Goal: Information Seeking & Learning: Learn about a topic

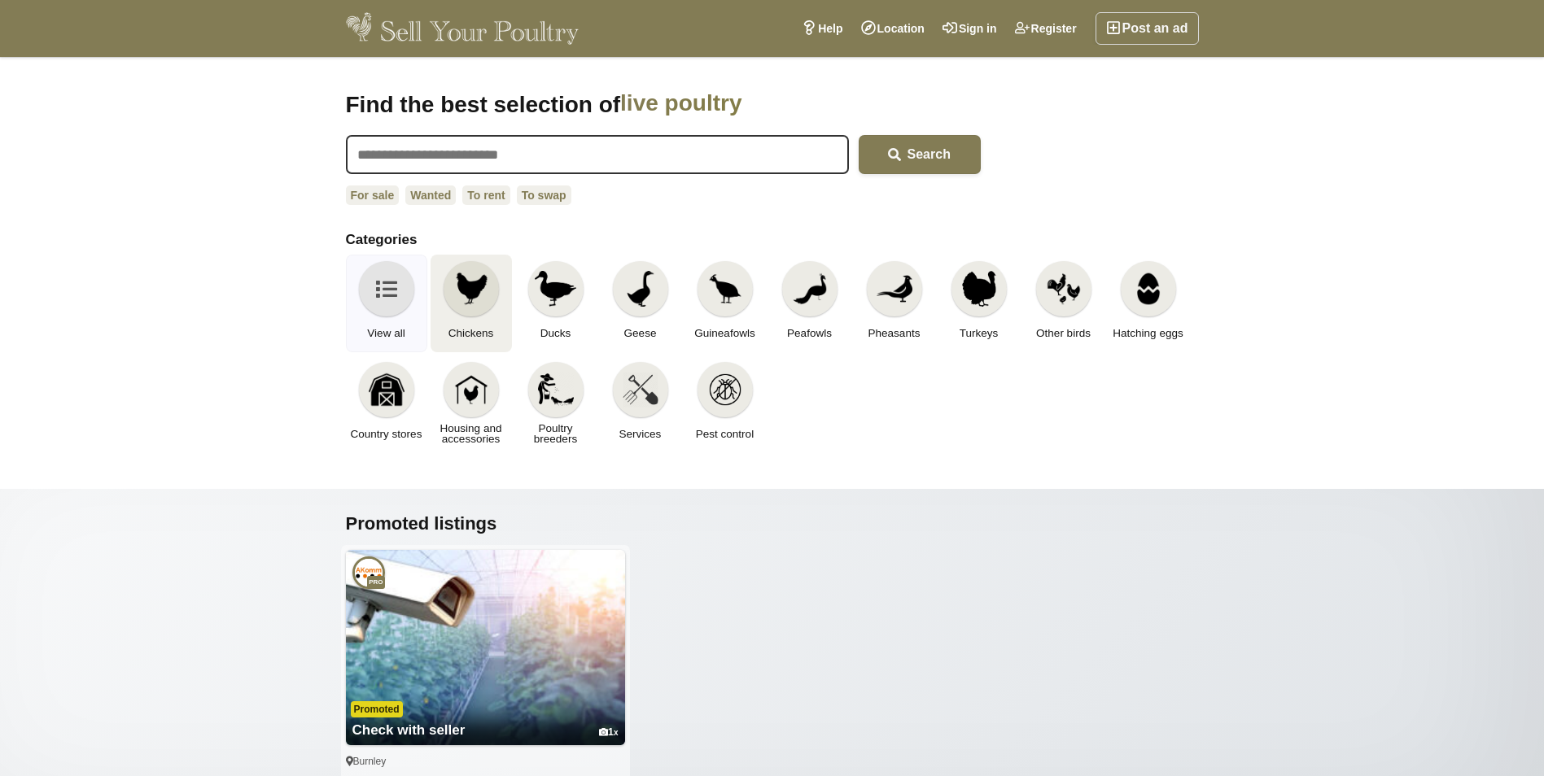
click at [447, 314] on link "Chickens" at bounding box center [470, 304] width 81 height 98
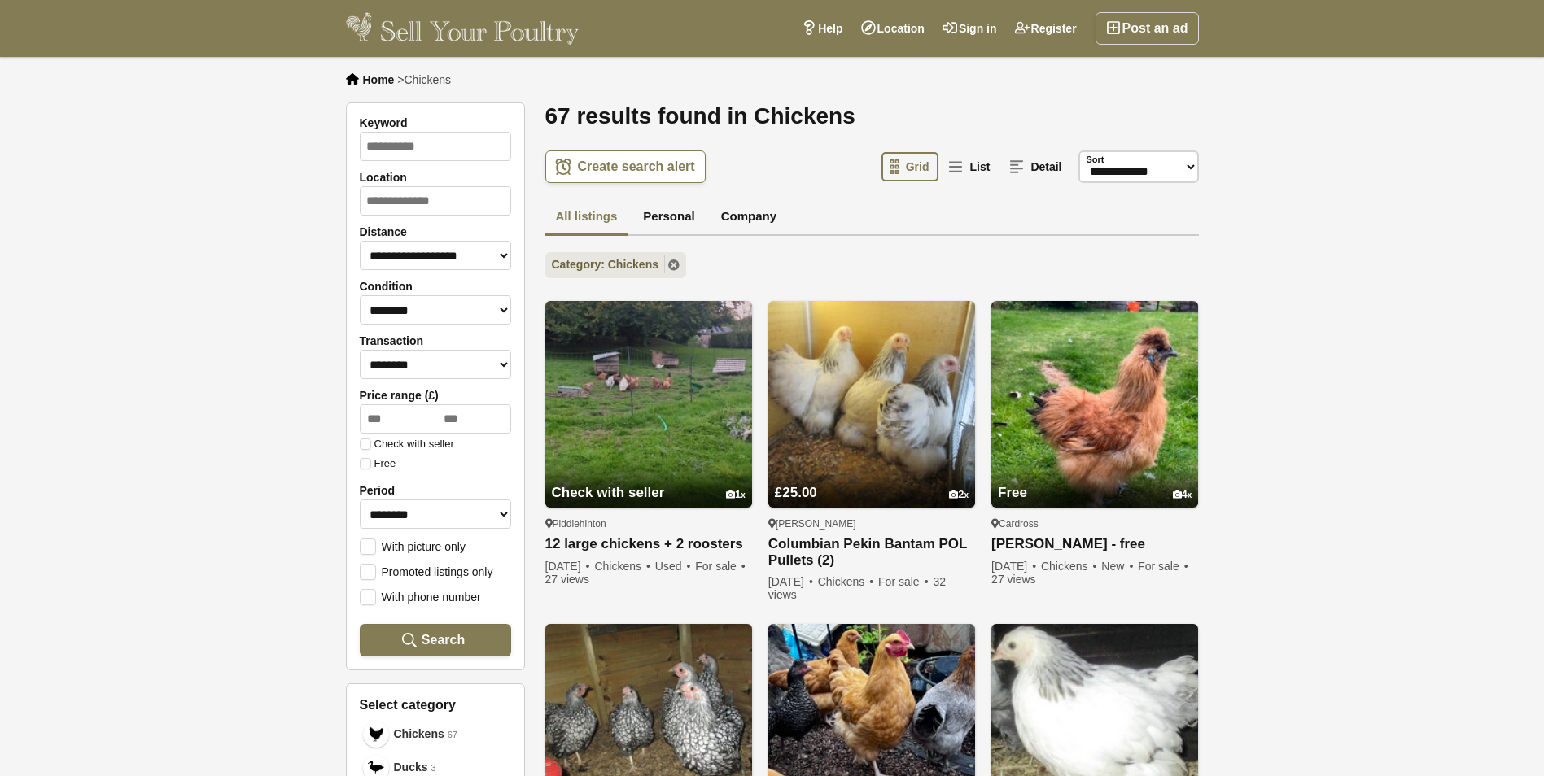
click at [409, 225] on div "Location" at bounding box center [435, 198] width 151 height 55
click at [407, 202] on input "Location" at bounding box center [435, 200] width 151 height 29
click at [438, 238] on span "Carmarthen" at bounding box center [406, 240] width 72 height 15
type input "**********"
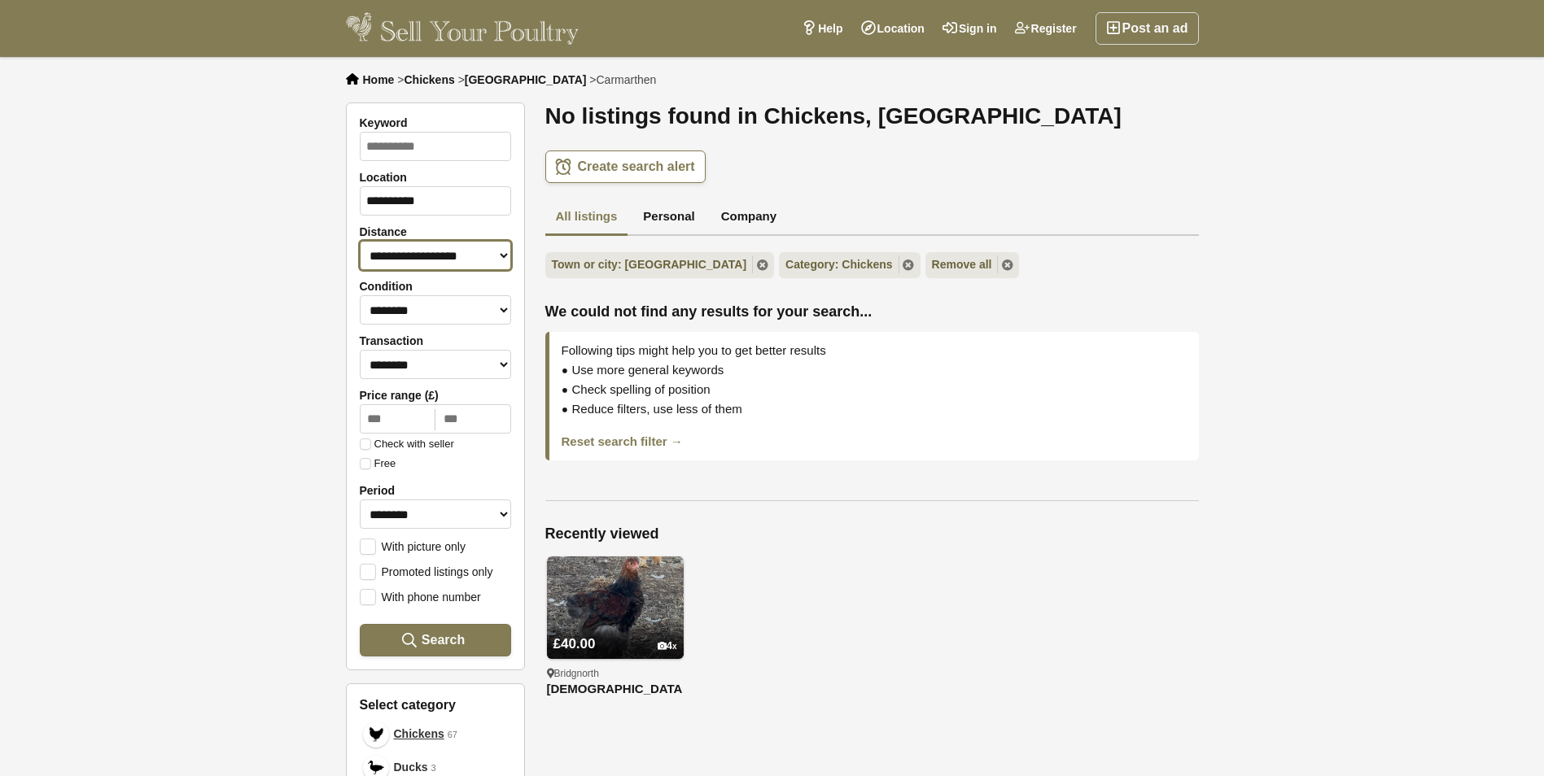
click at [438, 260] on select "**********" at bounding box center [435, 255] width 151 height 29
click at [360, 241] on select "**********" at bounding box center [435, 255] width 151 height 29
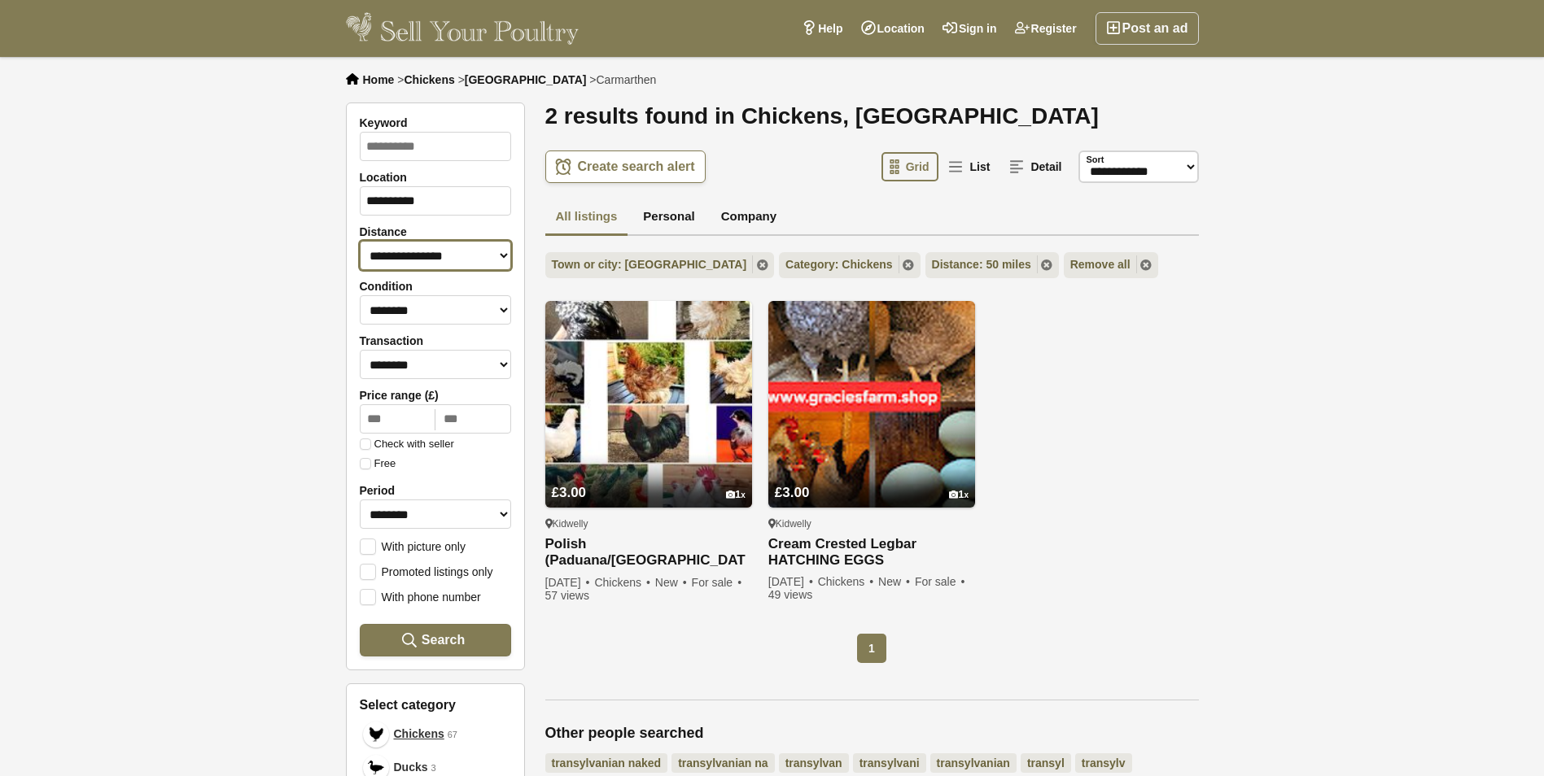
click at [481, 261] on select "**********" at bounding box center [435, 255] width 151 height 29
click at [360, 241] on select "**********" at bounding box center [435, 255] width 151 height 29
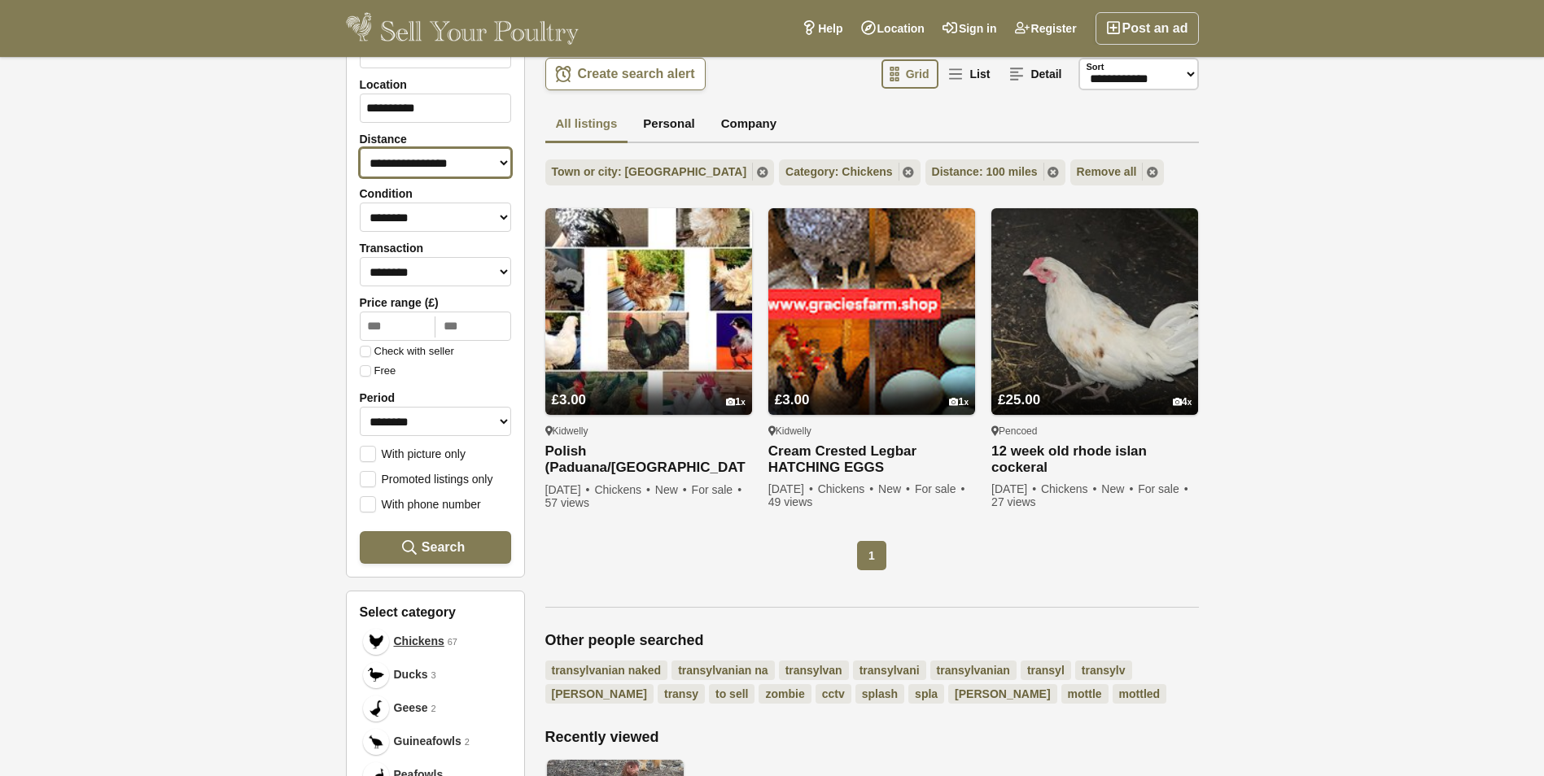
scroll to position [86, 0]
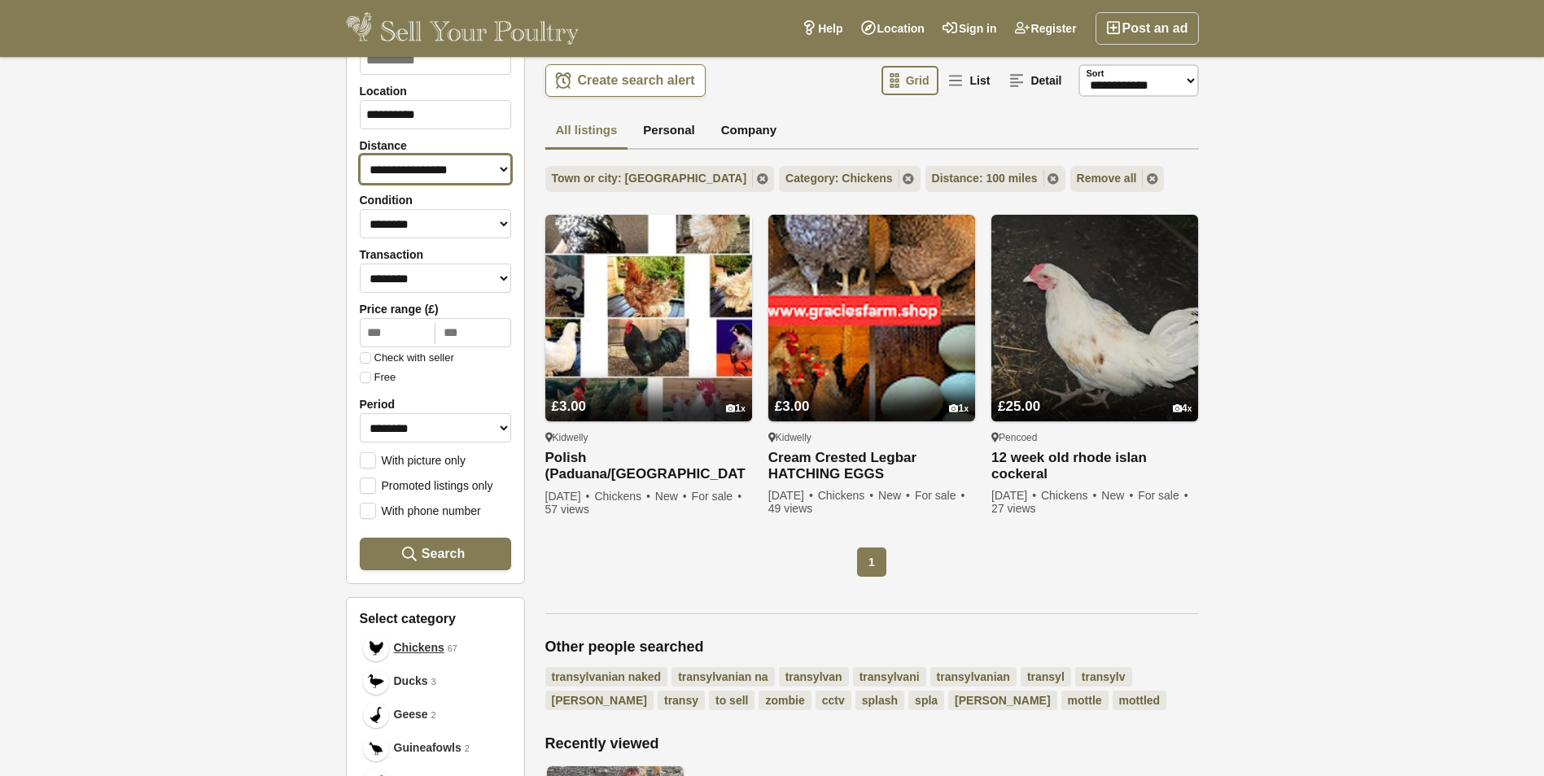
click at [474, 170] on select "**********" at bounding box center [435, 169] width 151 height 29
select select "***"
click at [360, 155] on select "**********" at bounding box center [435, 169] width 151 height 29
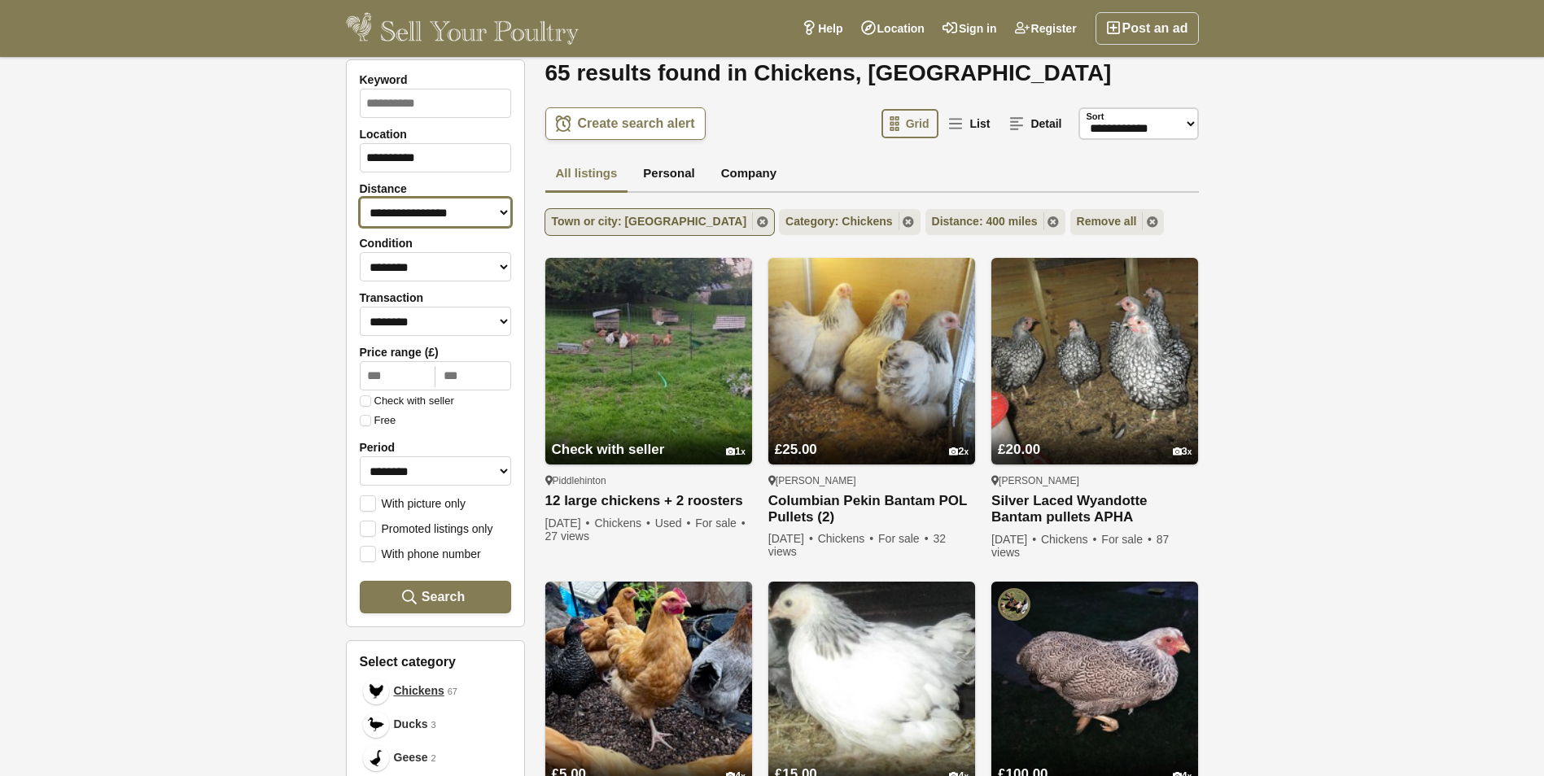
scroll to position [36, 0]
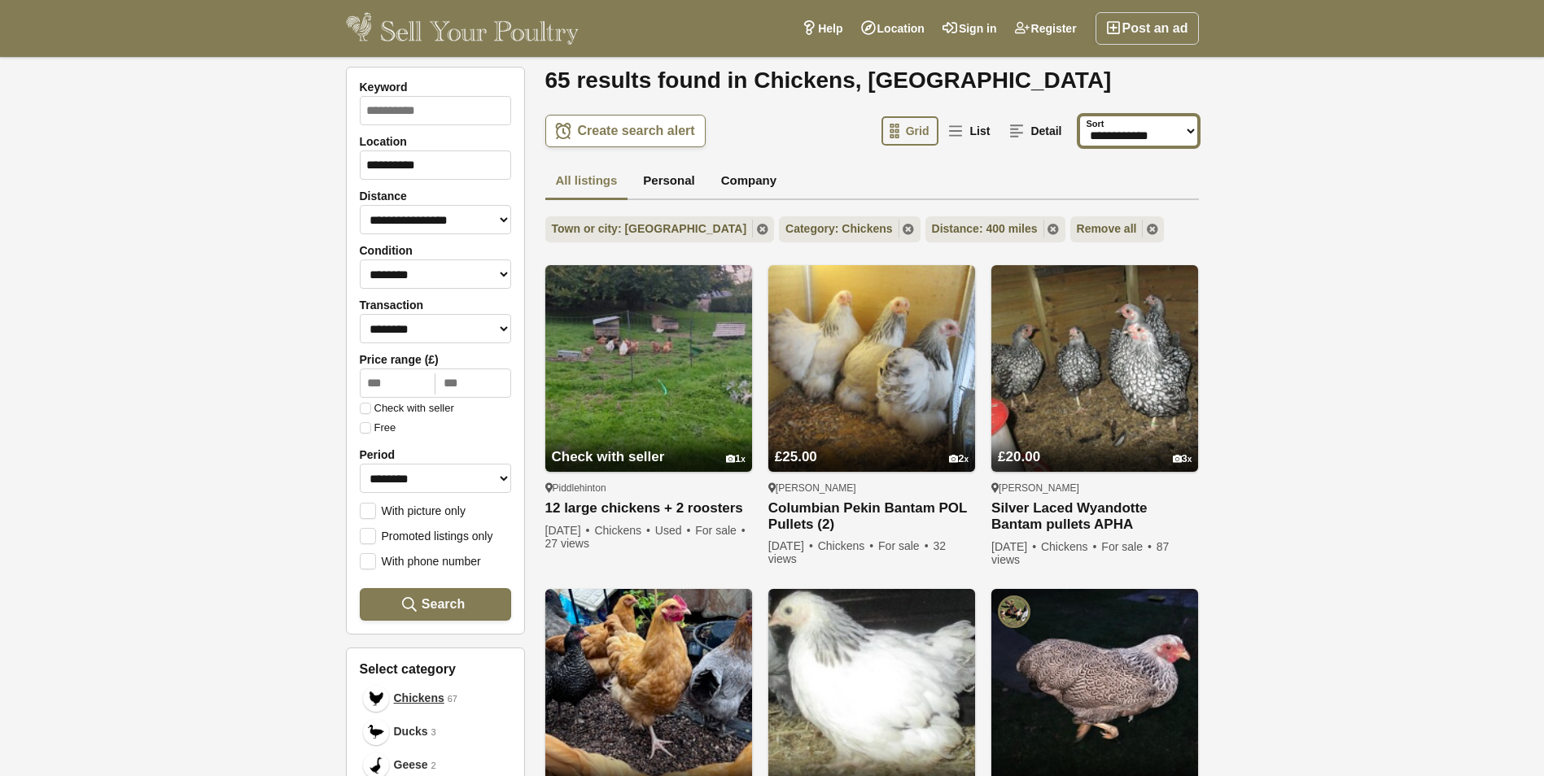
click at [1153, 135] on select "**********" at bounding box center [1138, 131] width 120 height 33
click at [1265, 201] on div at bounding box center [1386, 388] width 317 height 776
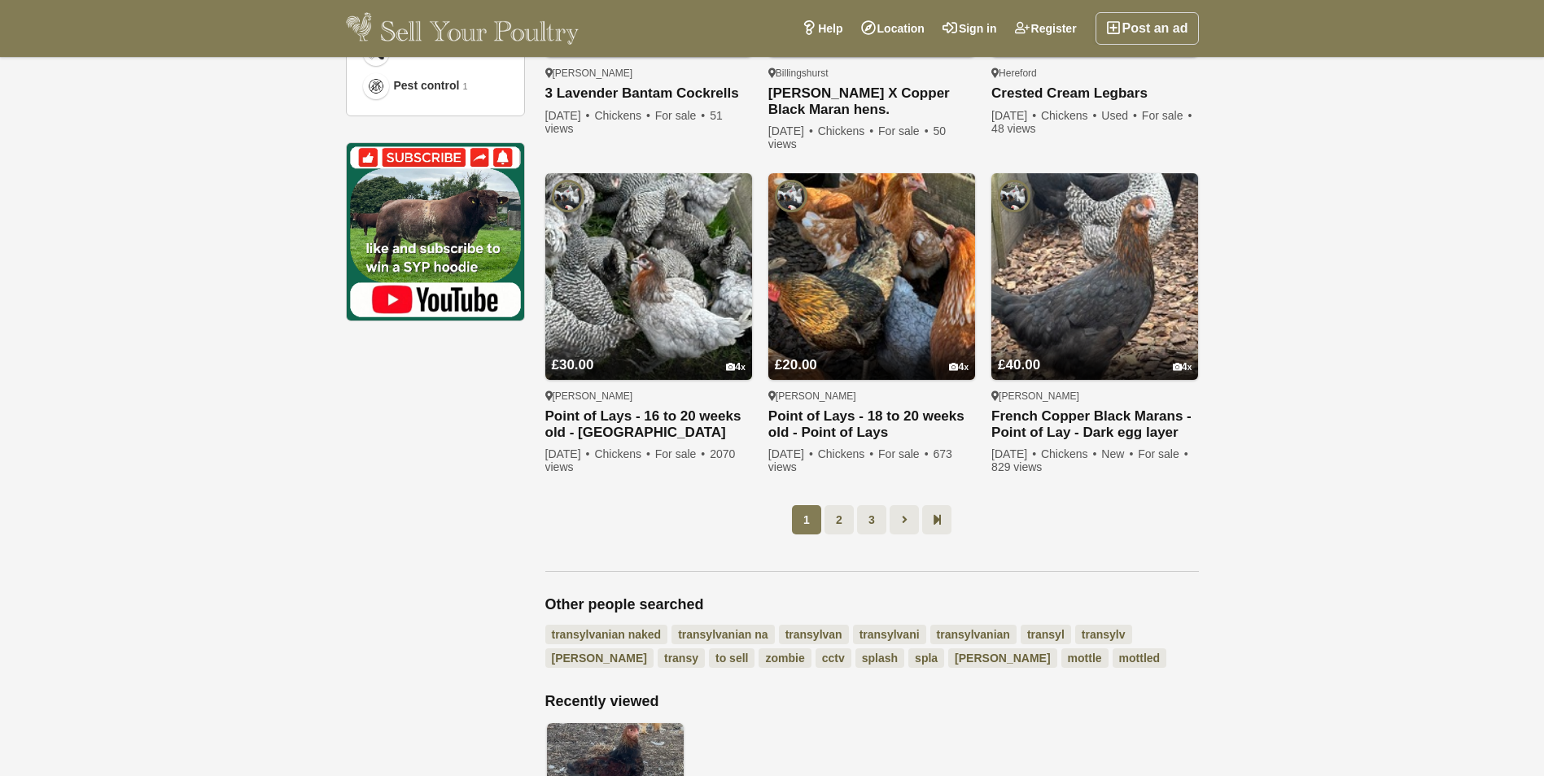
scroll to position [1132, 0]
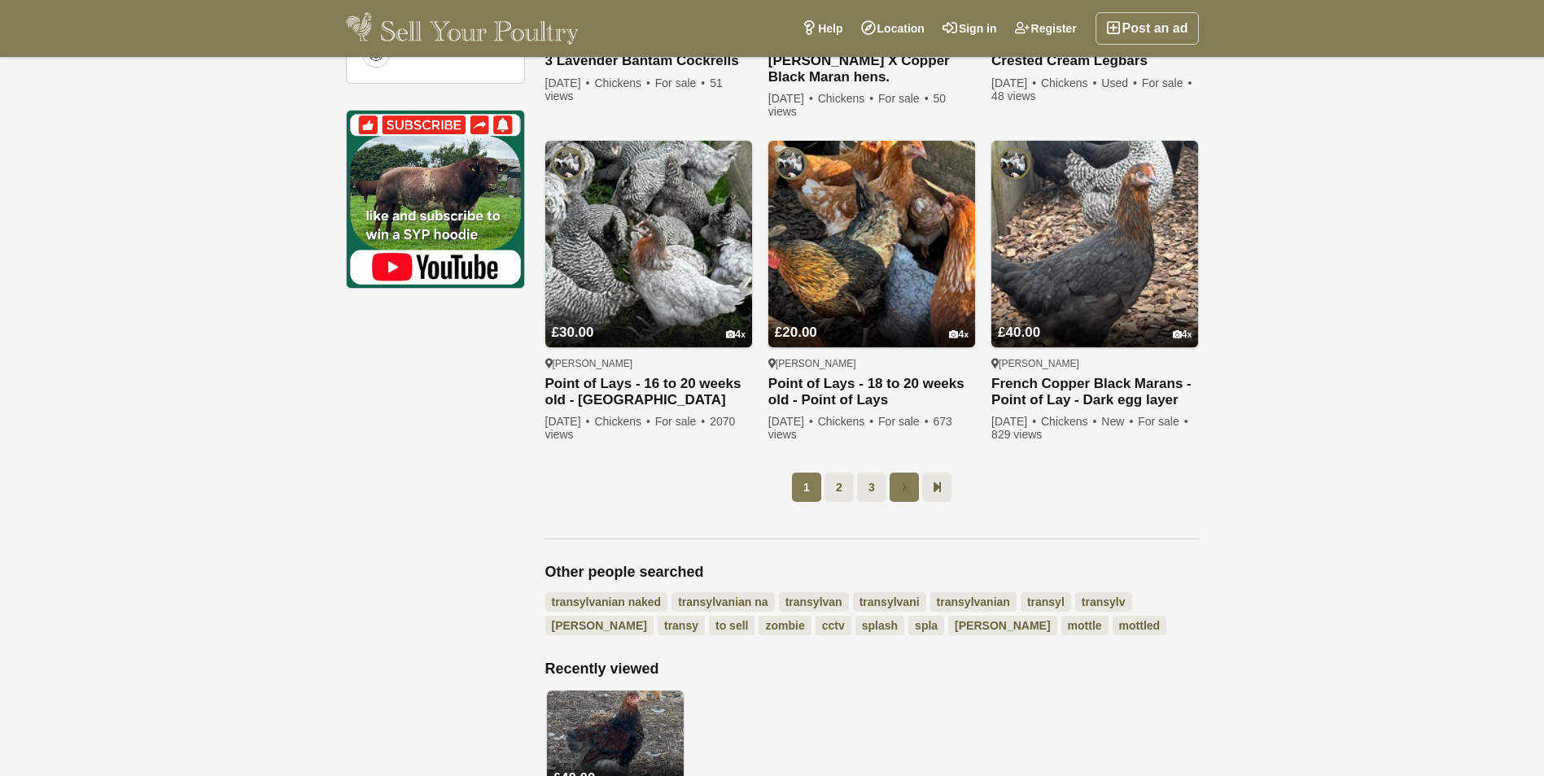
click at [905, 473] on link at bounding box center [903, 487] width 29 height 29
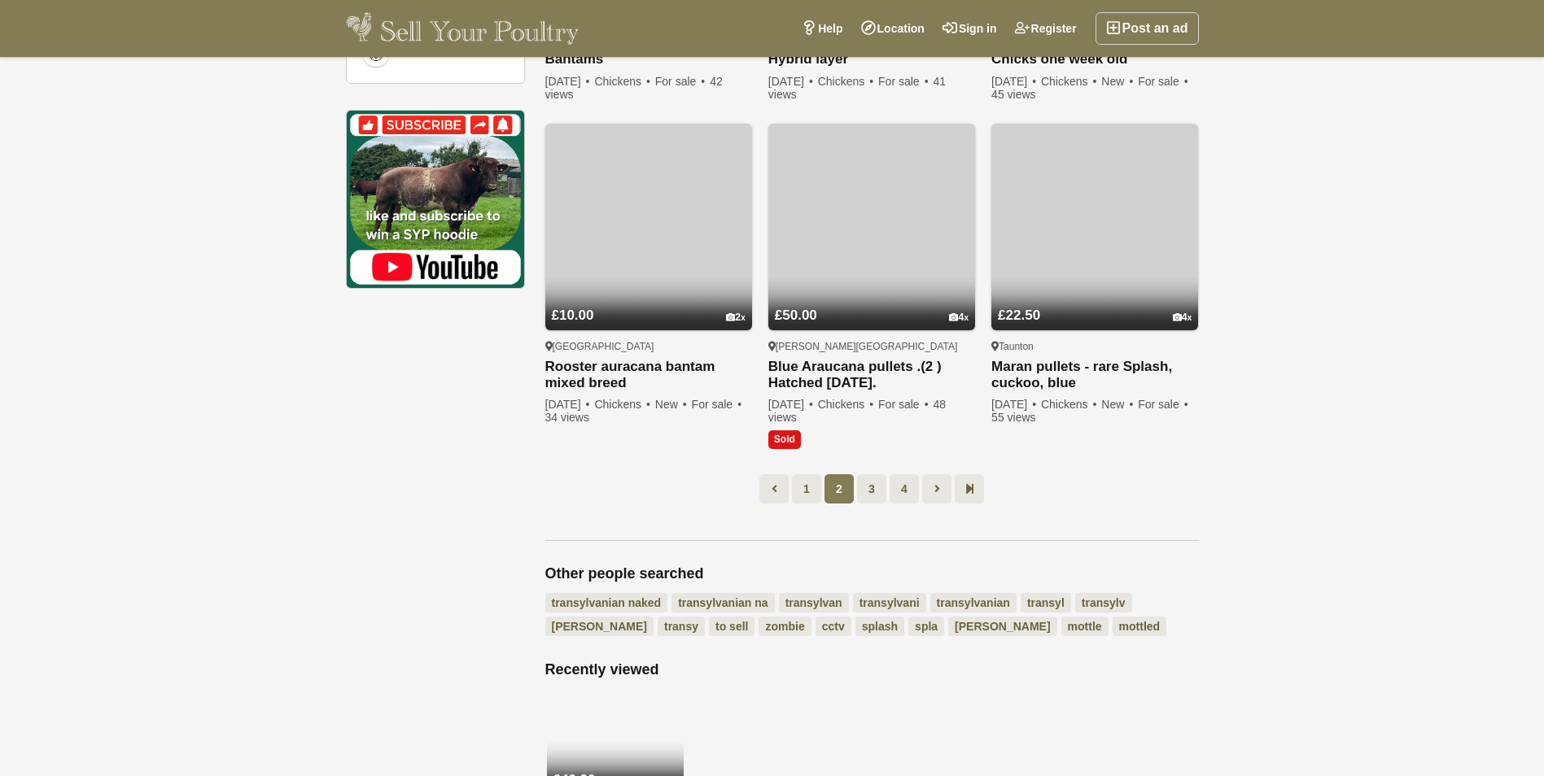
scroll to position [84, 0]
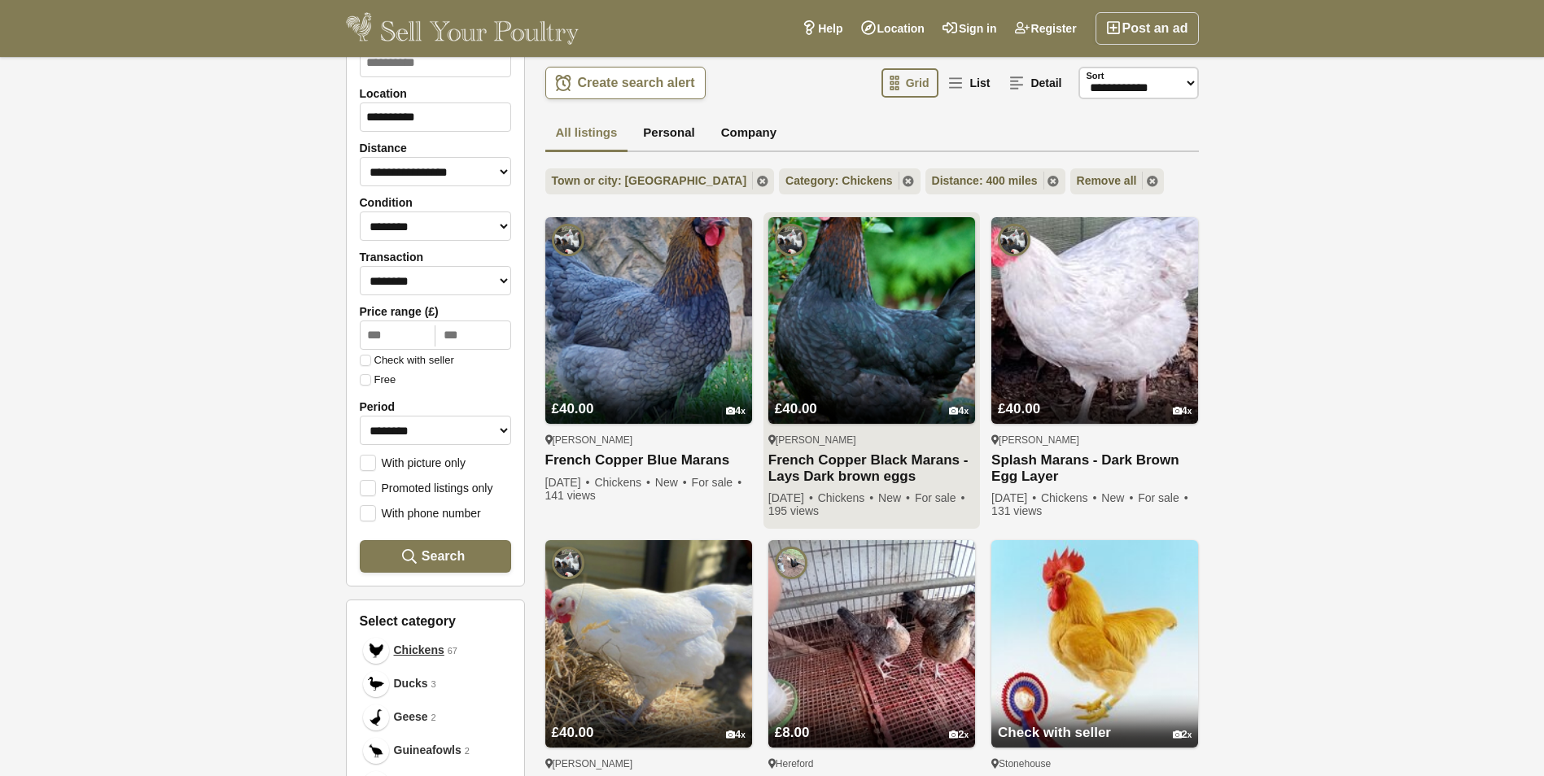
click at [868, 470] on link "French Copper Black Marans - Lays Dark brown eggs" at bounding box center [871, 468] width 207 height 33
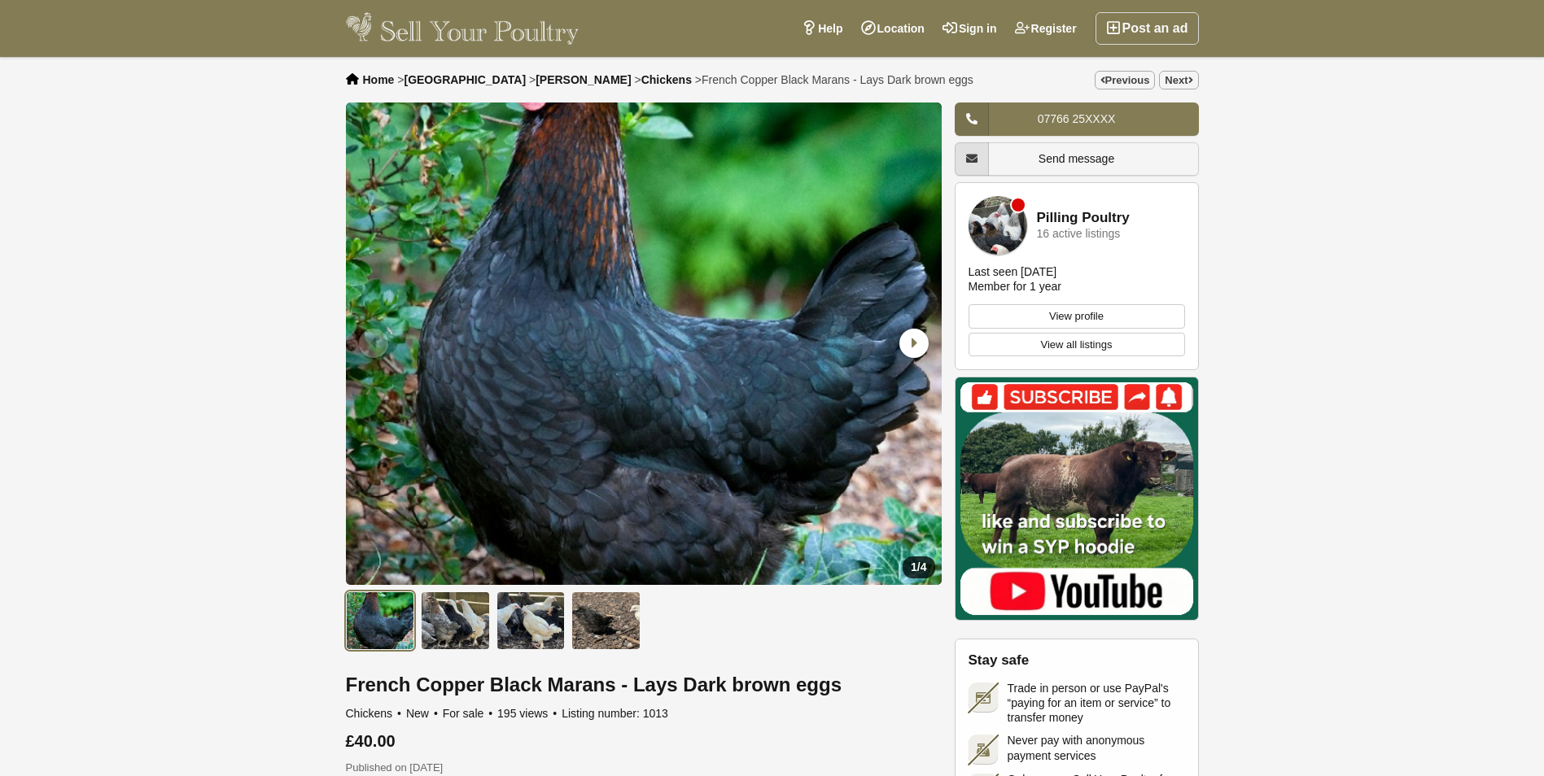
click at [763, 401] on img "1 / 4" at bounding box center [644, 344] width 596 height 483
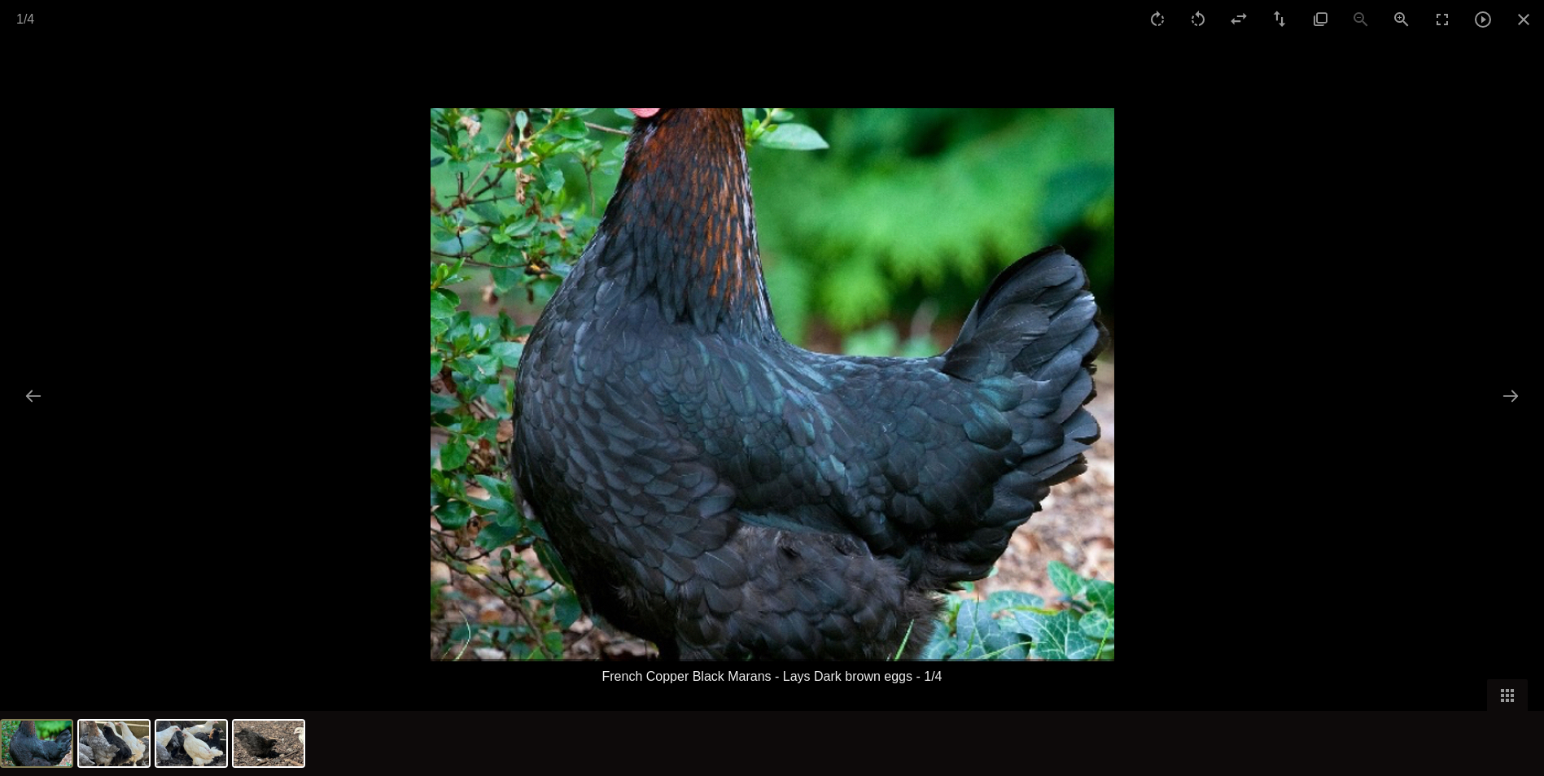
click at [1514, 412] on div at bounding box center [772, 388] width 1544 height 776
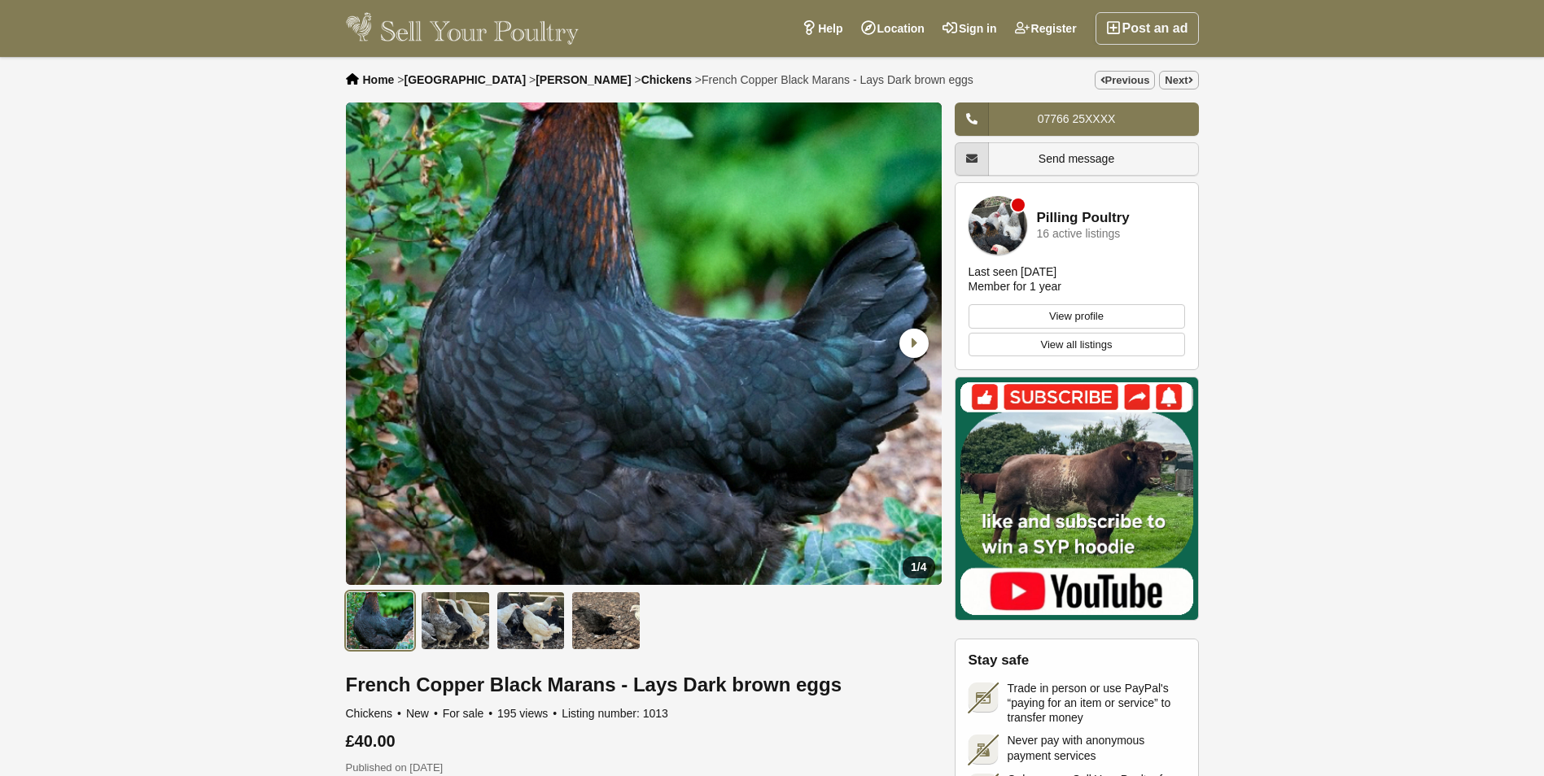
click at [1511, 409] on div at bounding box center [1386, 388] width 317 height 776
click at [901, 332] on icon "Next slide" at bounding box center [913, 343] width 29 height 29
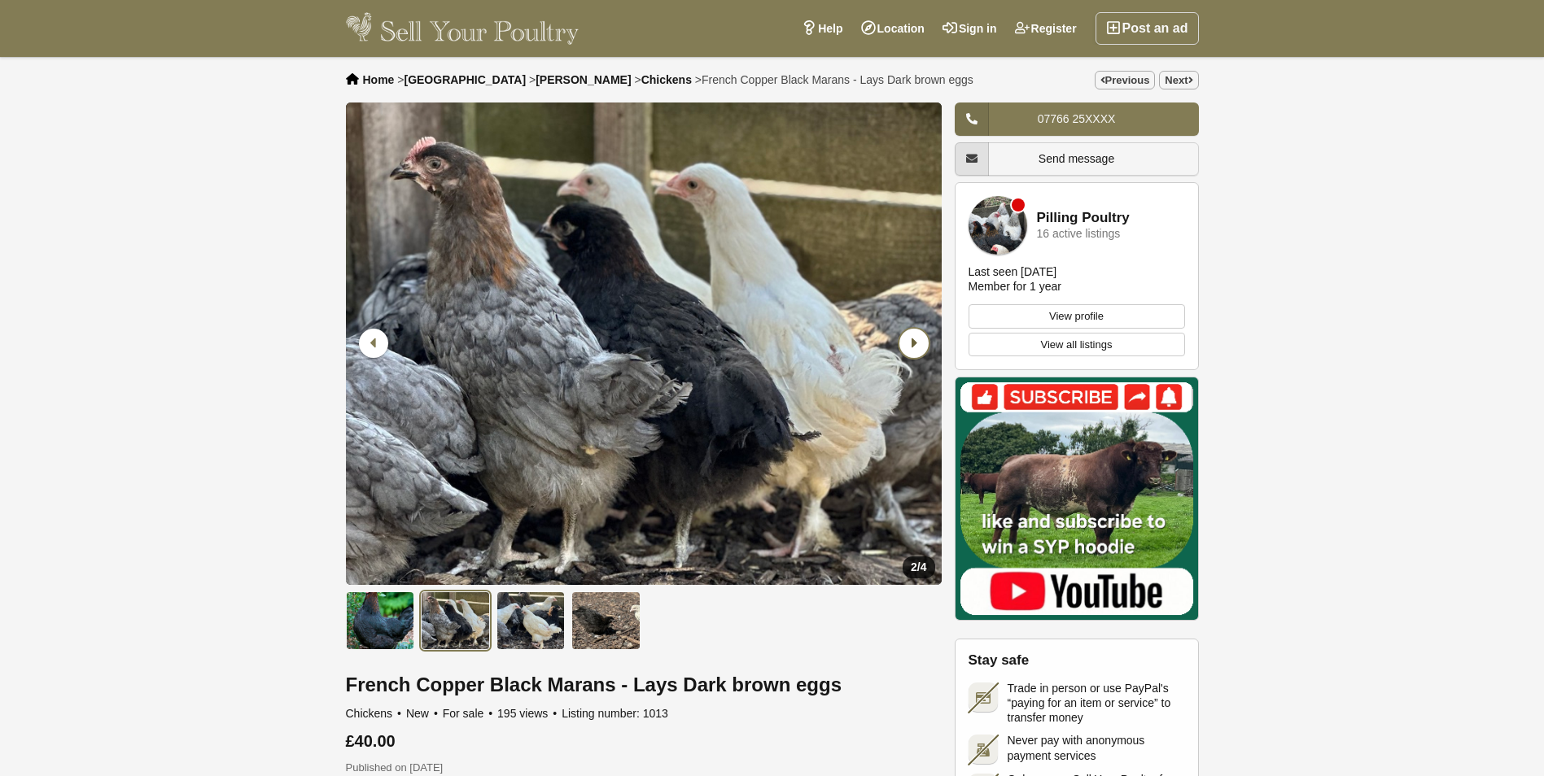
click at [904, 339] on icon "Next slide" at bounding box center [913, 343] width 29 height 29
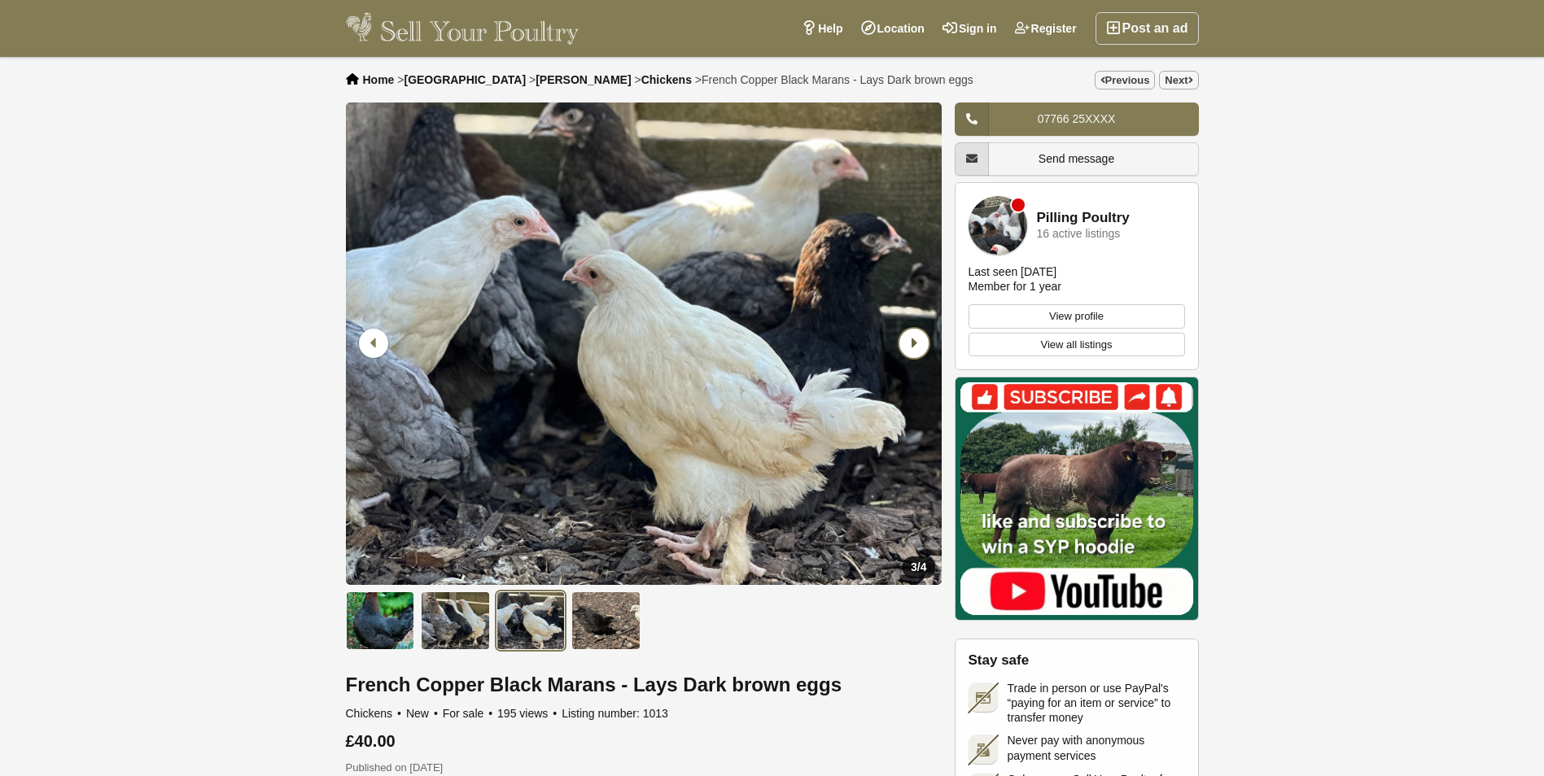
click at [904, 339] on icon "Next slide" at bounding box center [913, 343] width 29 height 29
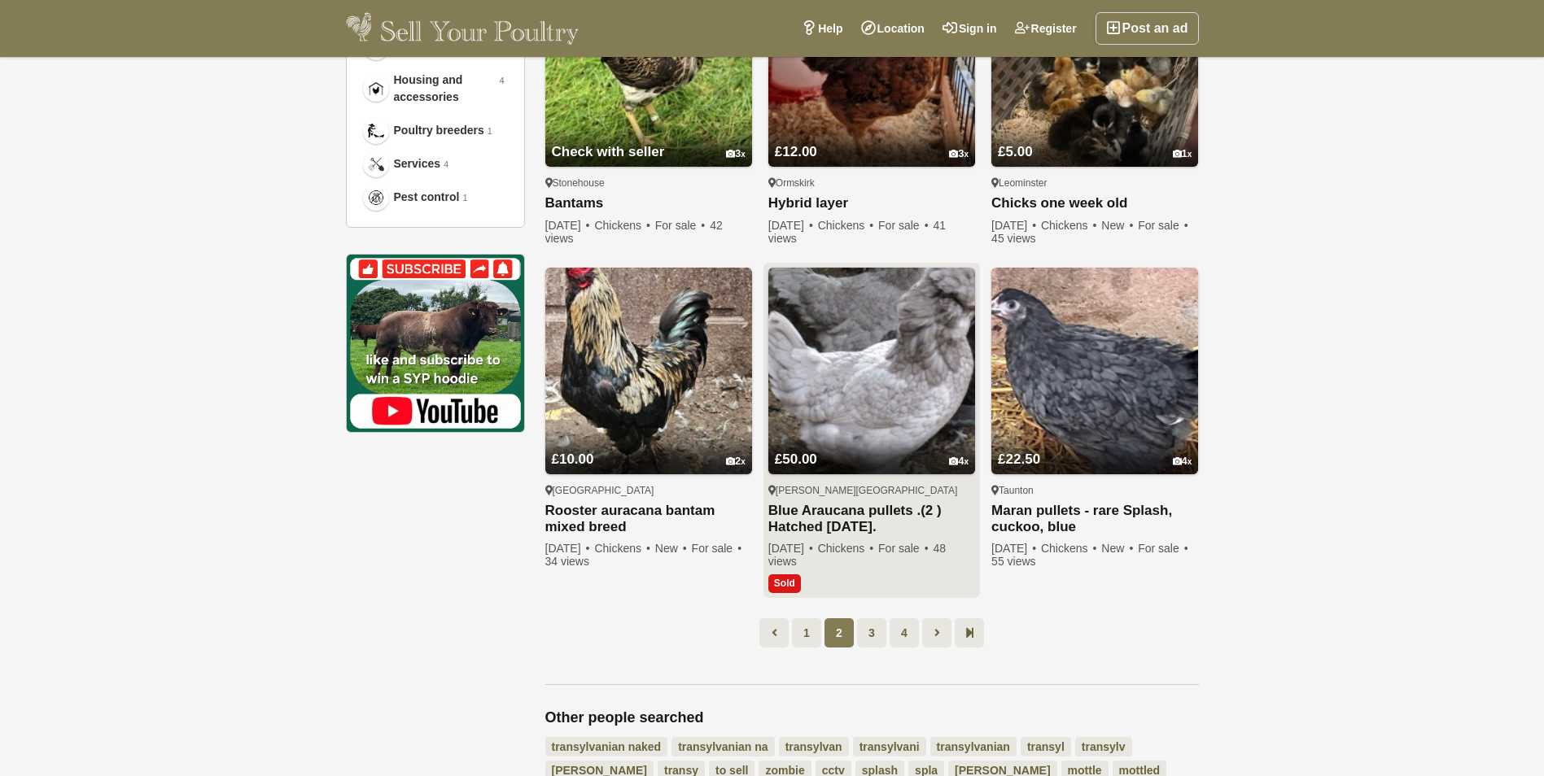
scroll to position [991, 0]
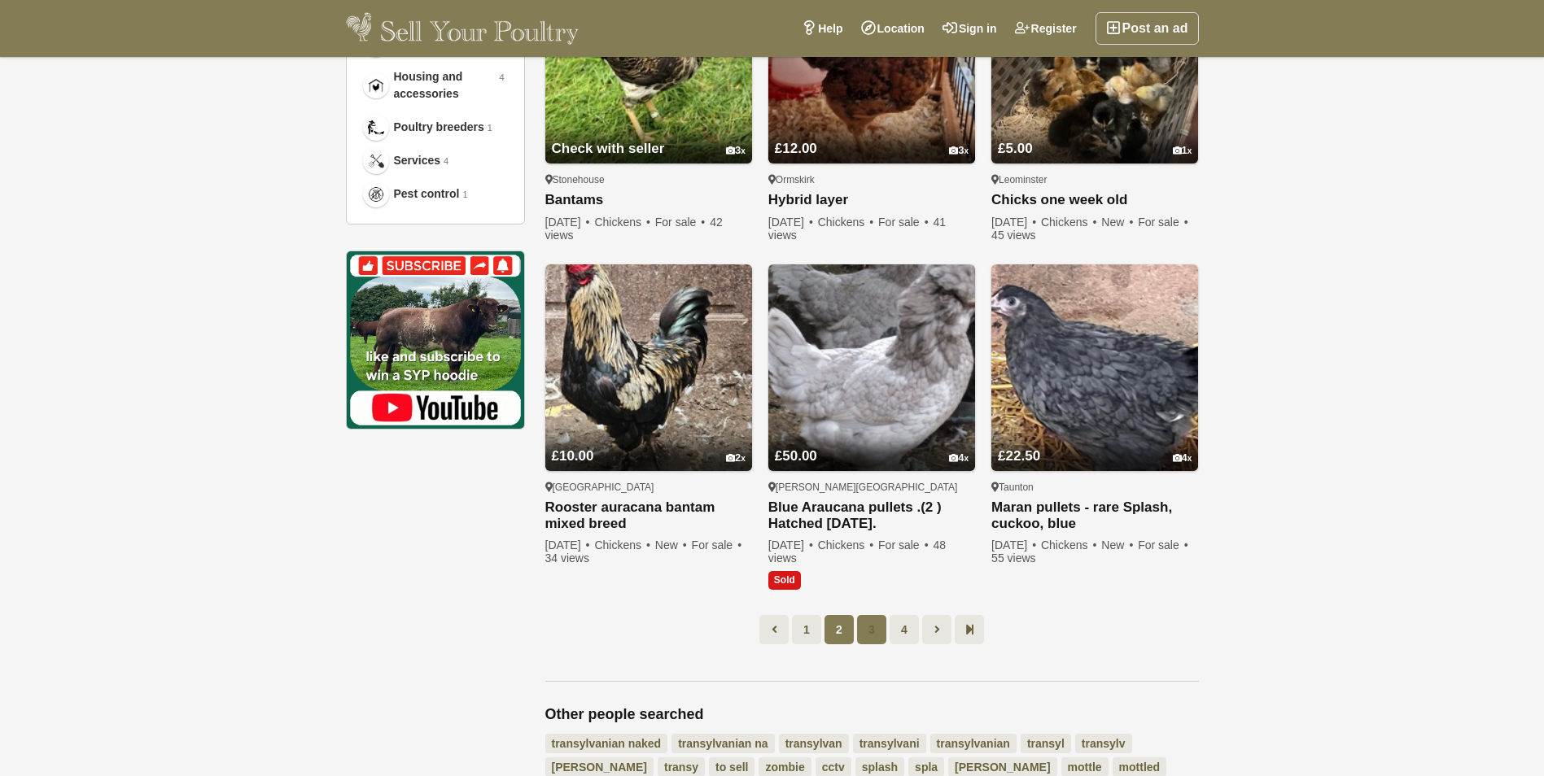
click at [875, 636] on link "3" at bounding box center [871, 629] width 29 height 29
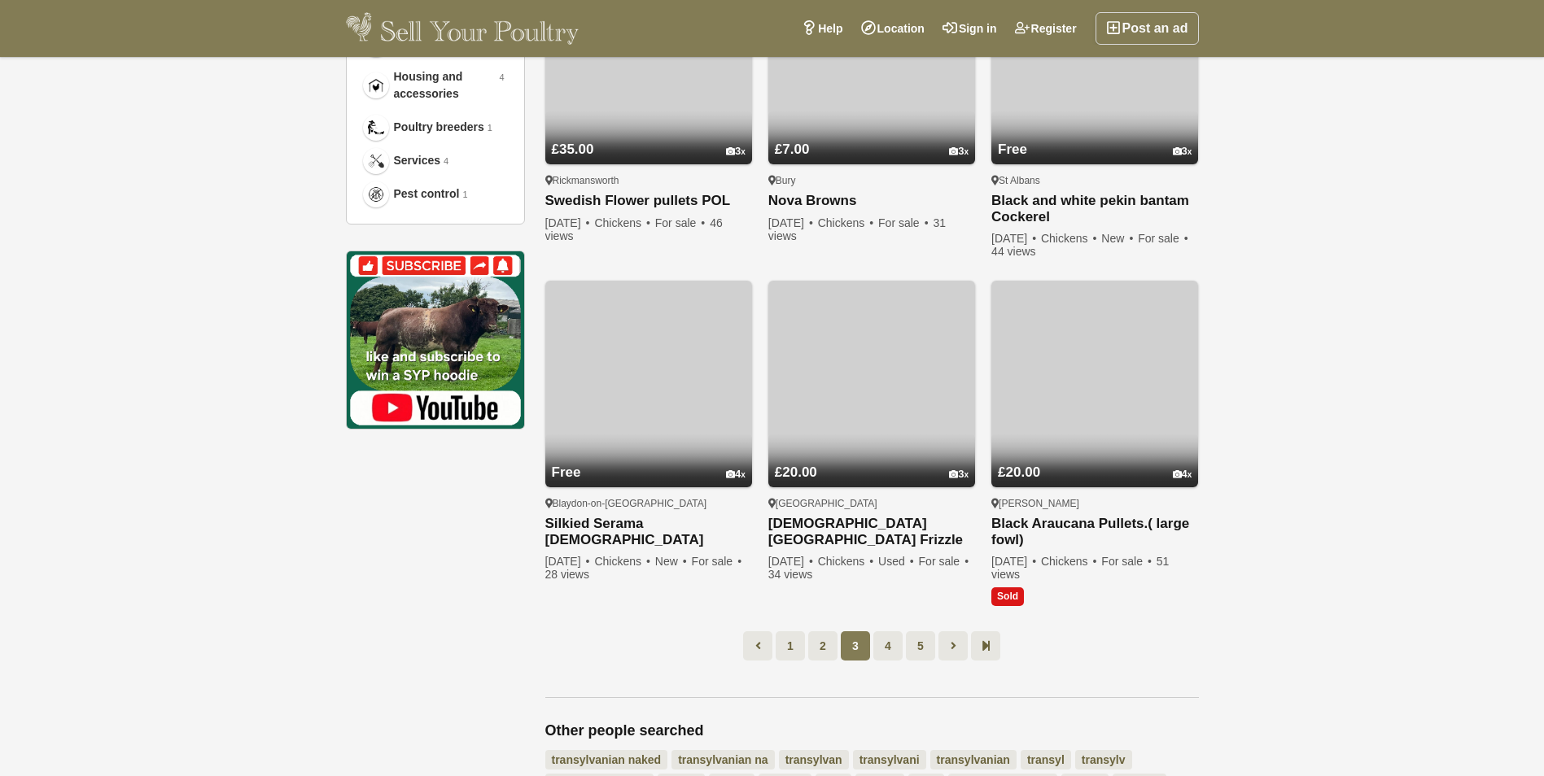
scroll to position [84, 0]
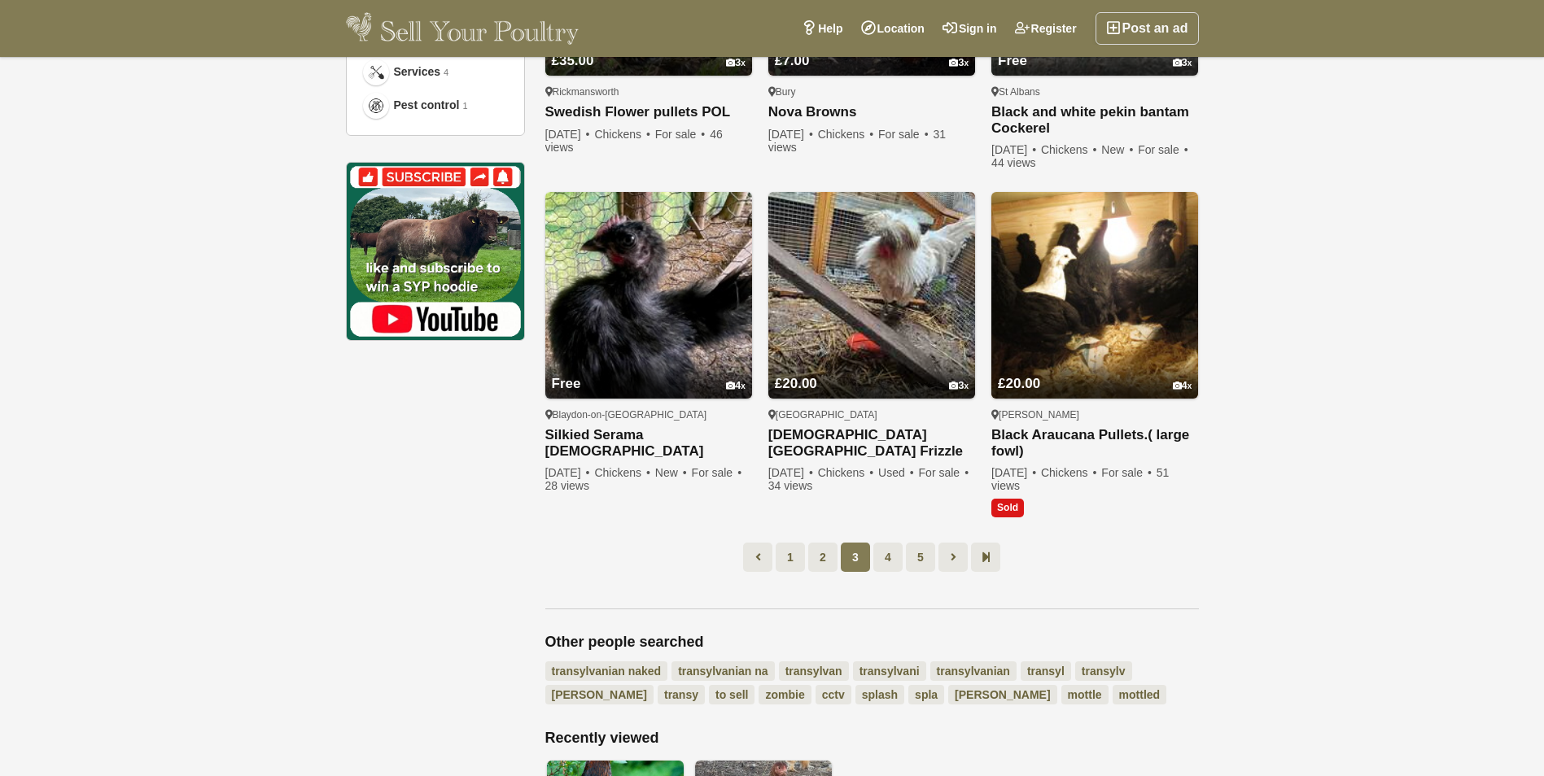
scroll to position [1020, 0]
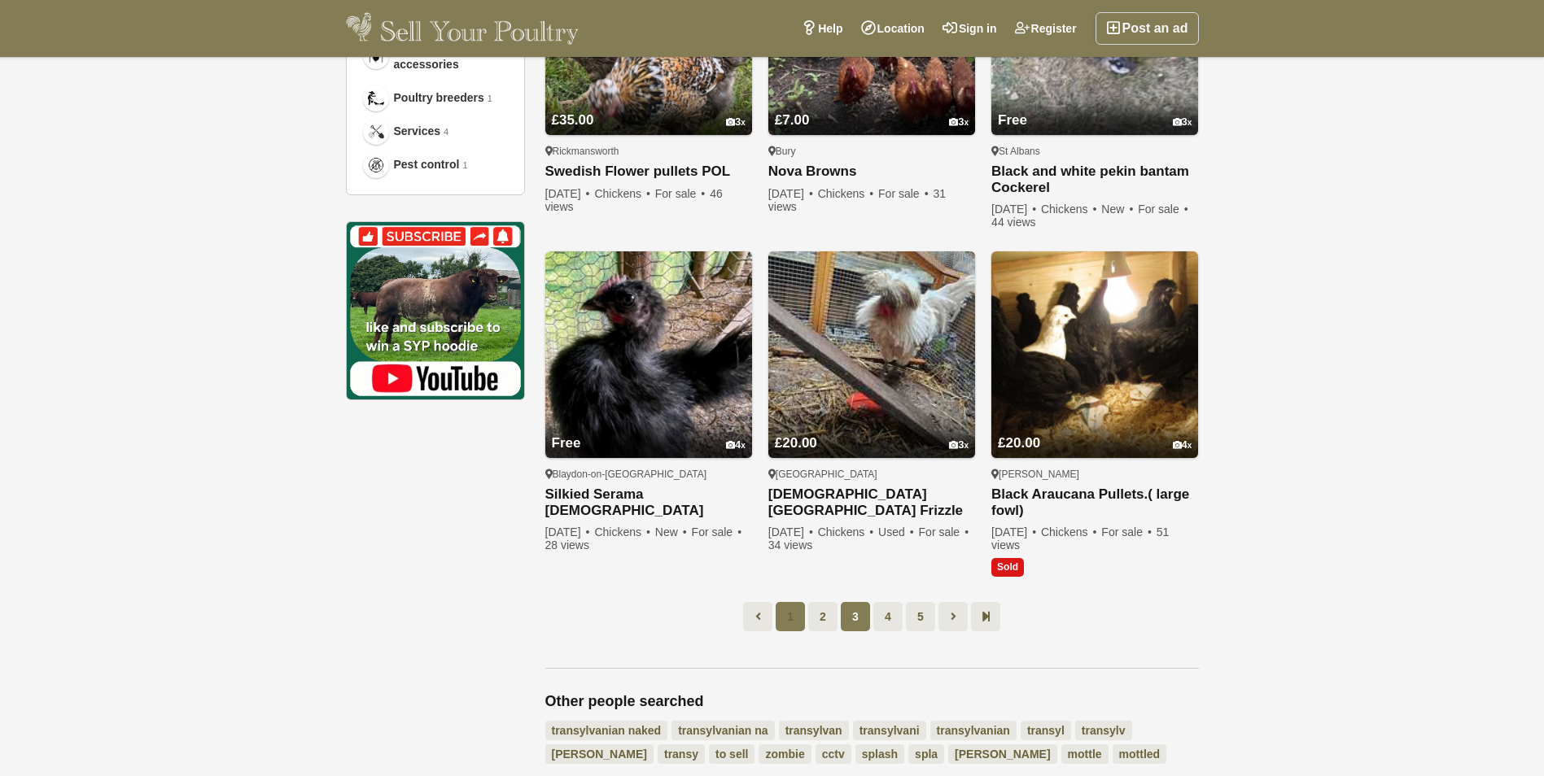
click at [791, 618] on link "1" at bounding box center [790, 616] width 29 height 29
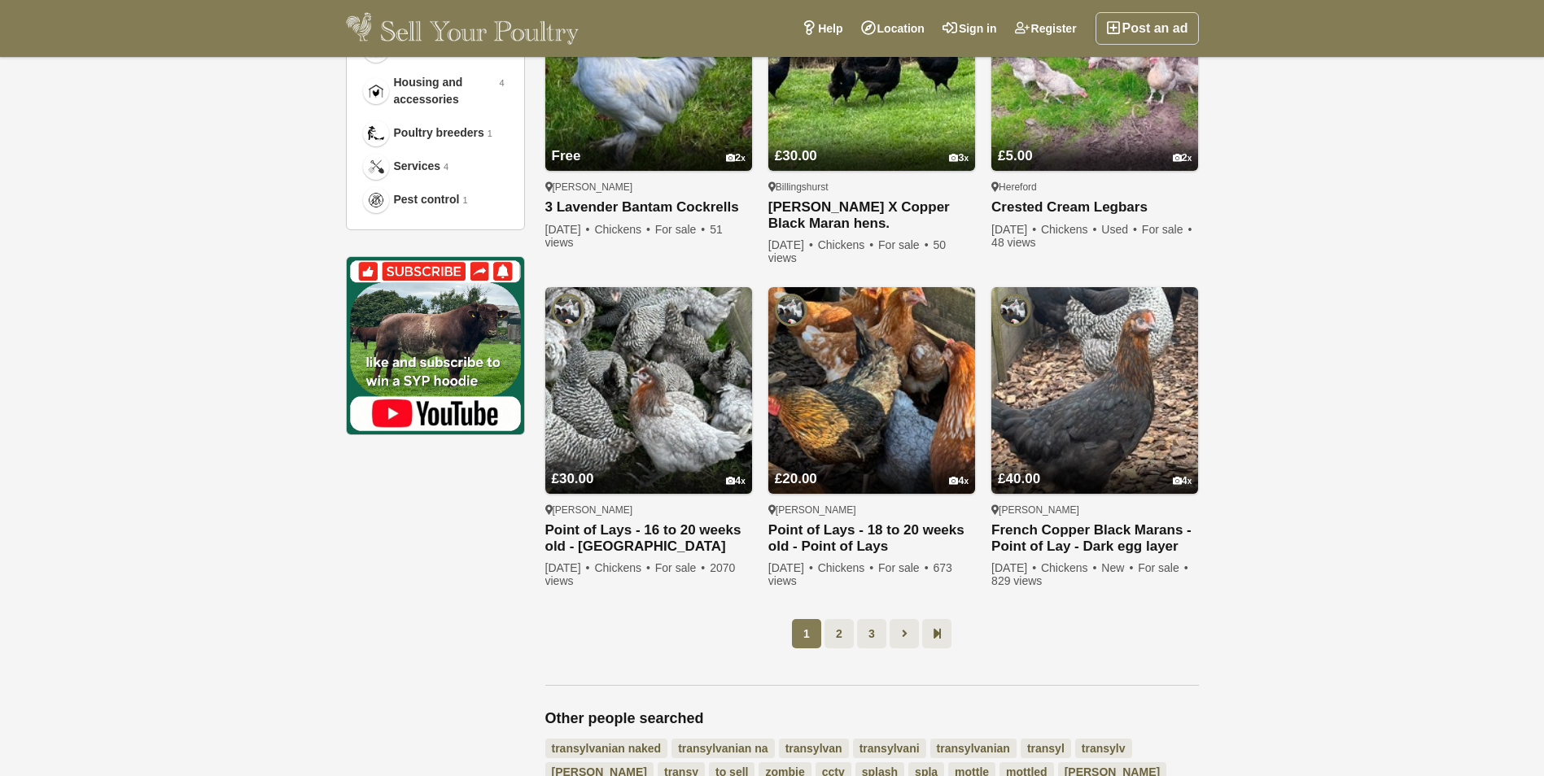
scroll to position [985, 0]
click at [850, 637] on link "2" at bounding box center [838, 634] width 29 height 29
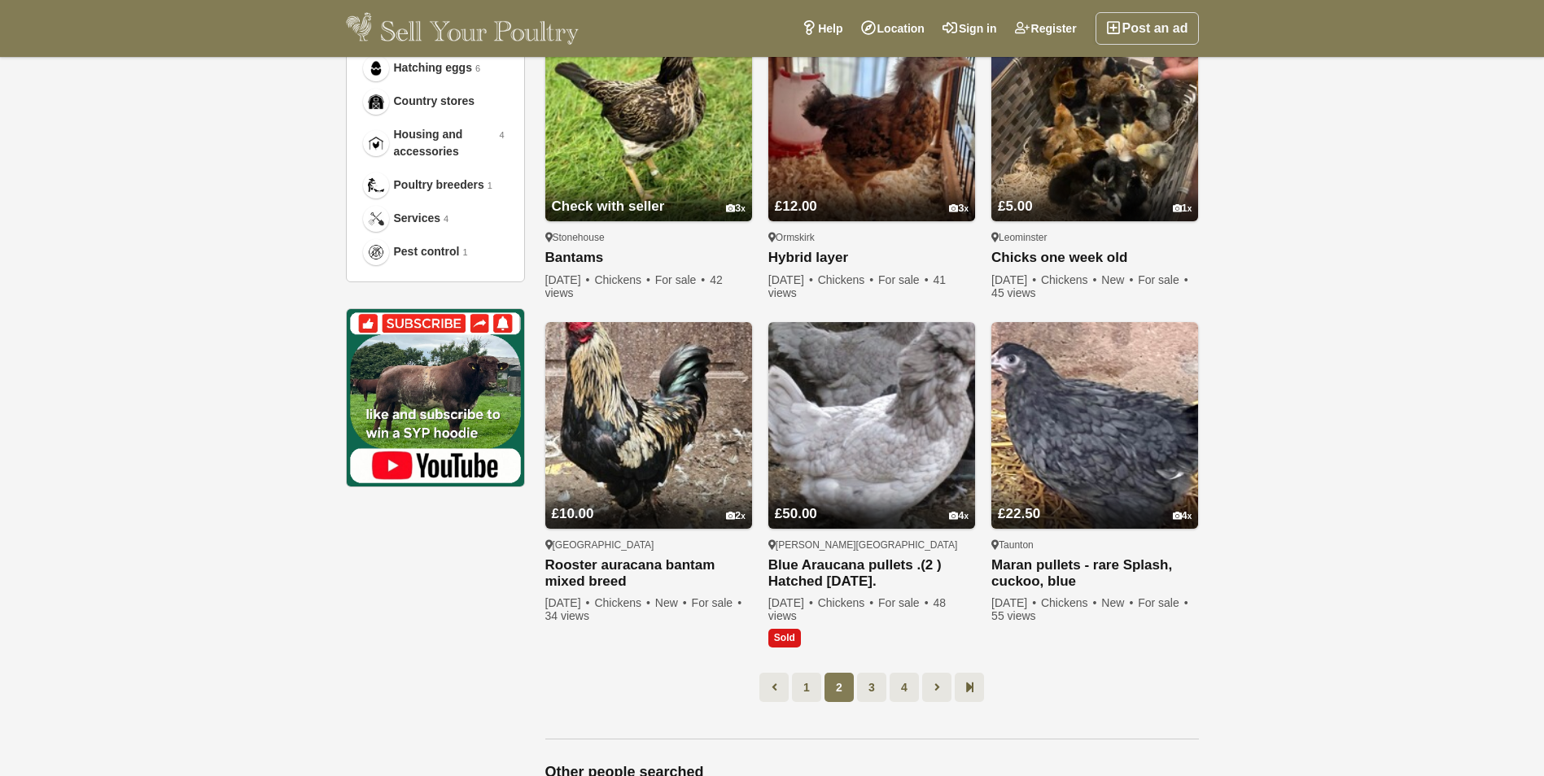
scroll to position [934, 0]
click at [876, 681] on link "3" at bounding box center [871, 686] width 29 height 29
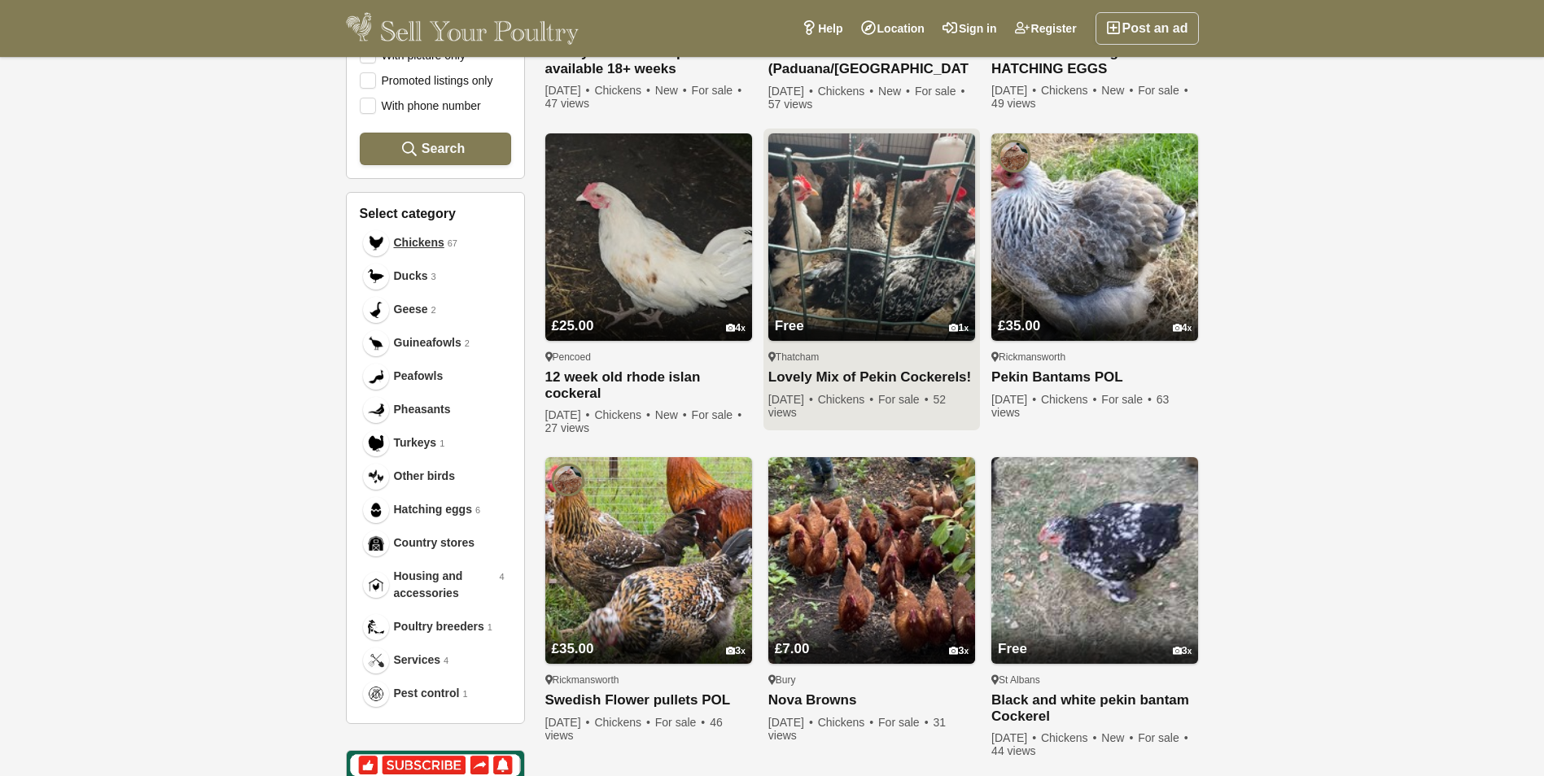
scroll to position [494, 0]
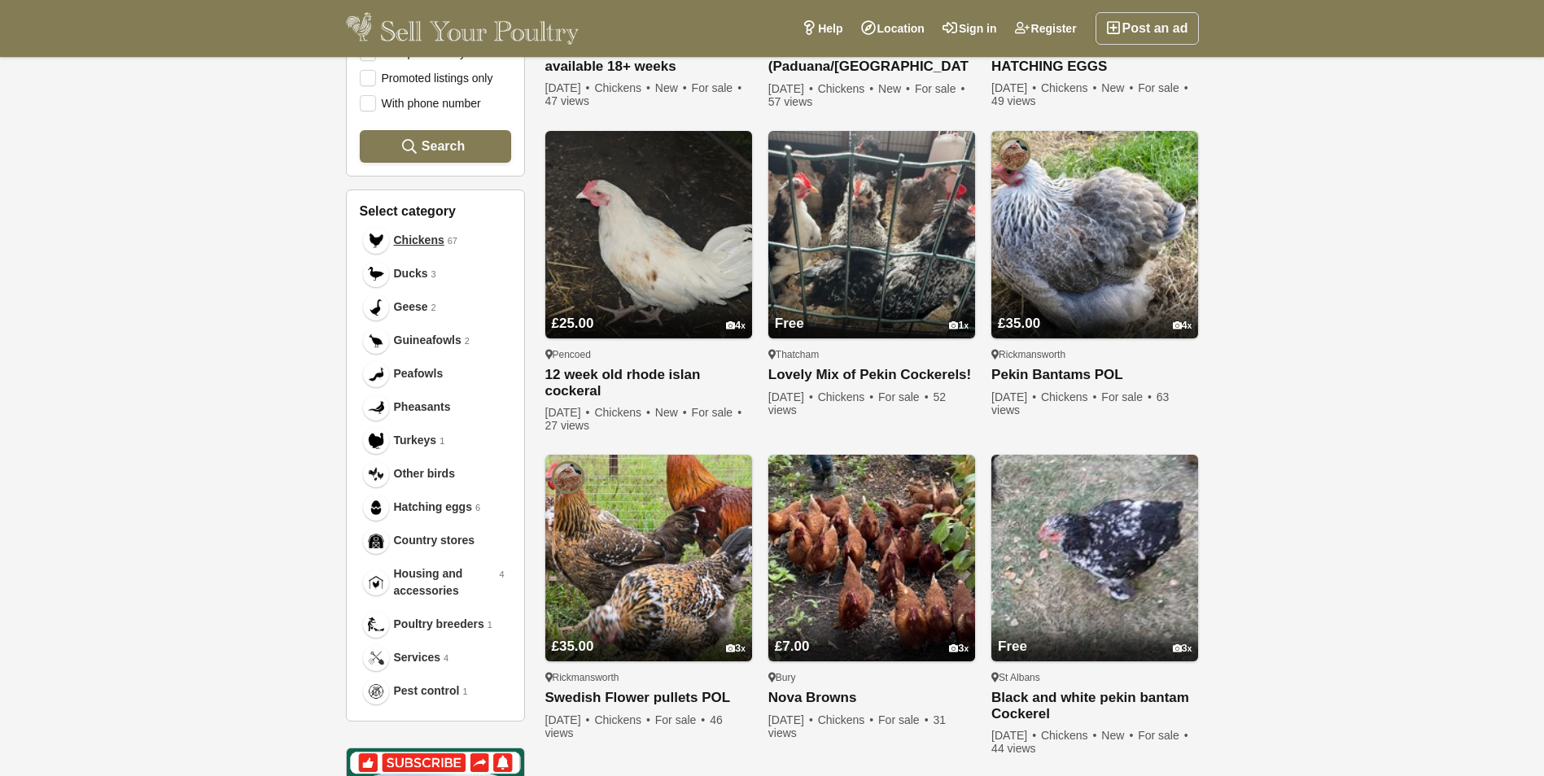
click at [1332, 360] on div at bounding box center [1386, 388] width 317 height 776
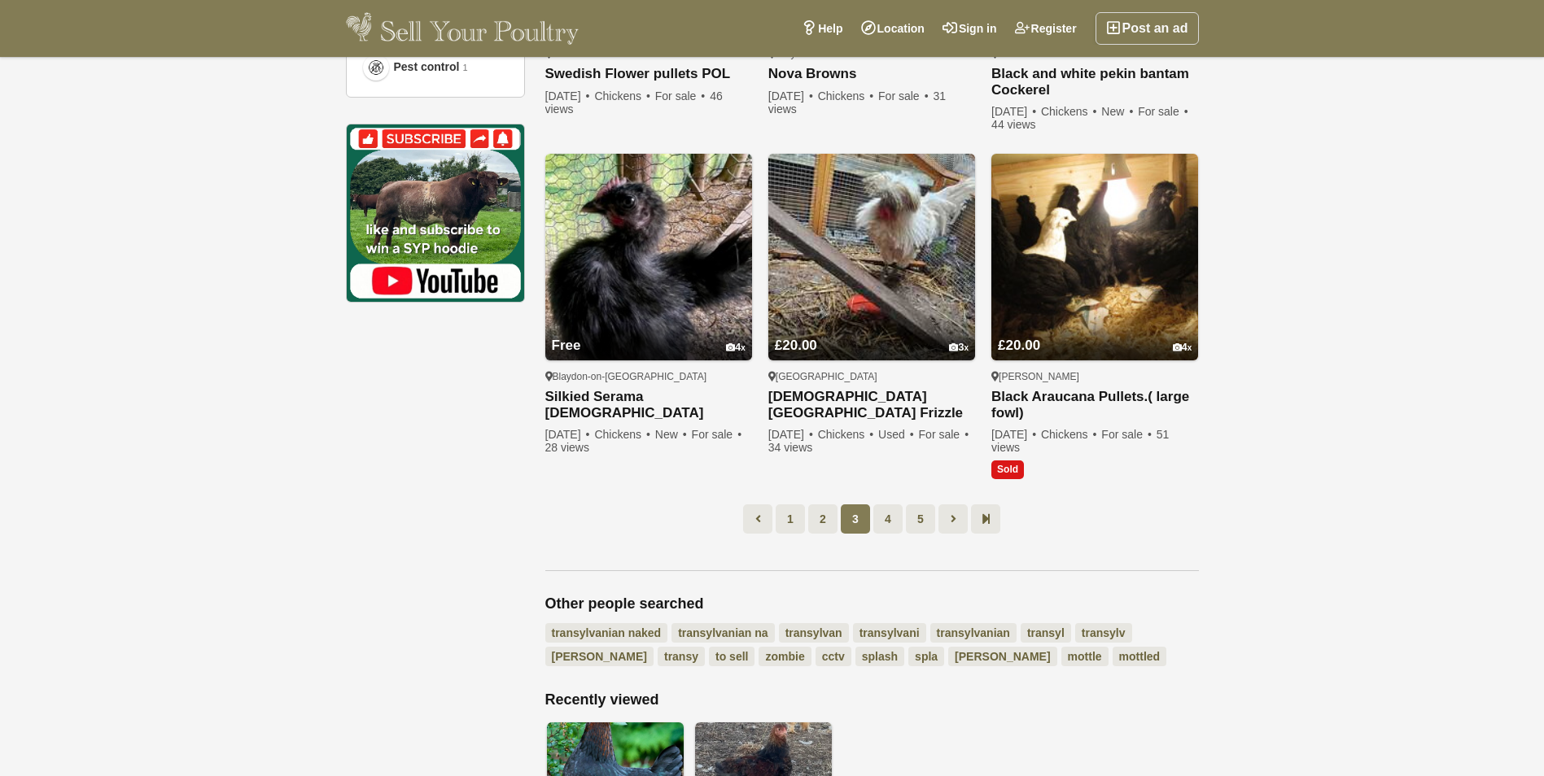
scroll to position [1119, 0]
click at [939, 516] on link at bounding box center [952, 518] width 29 height 29
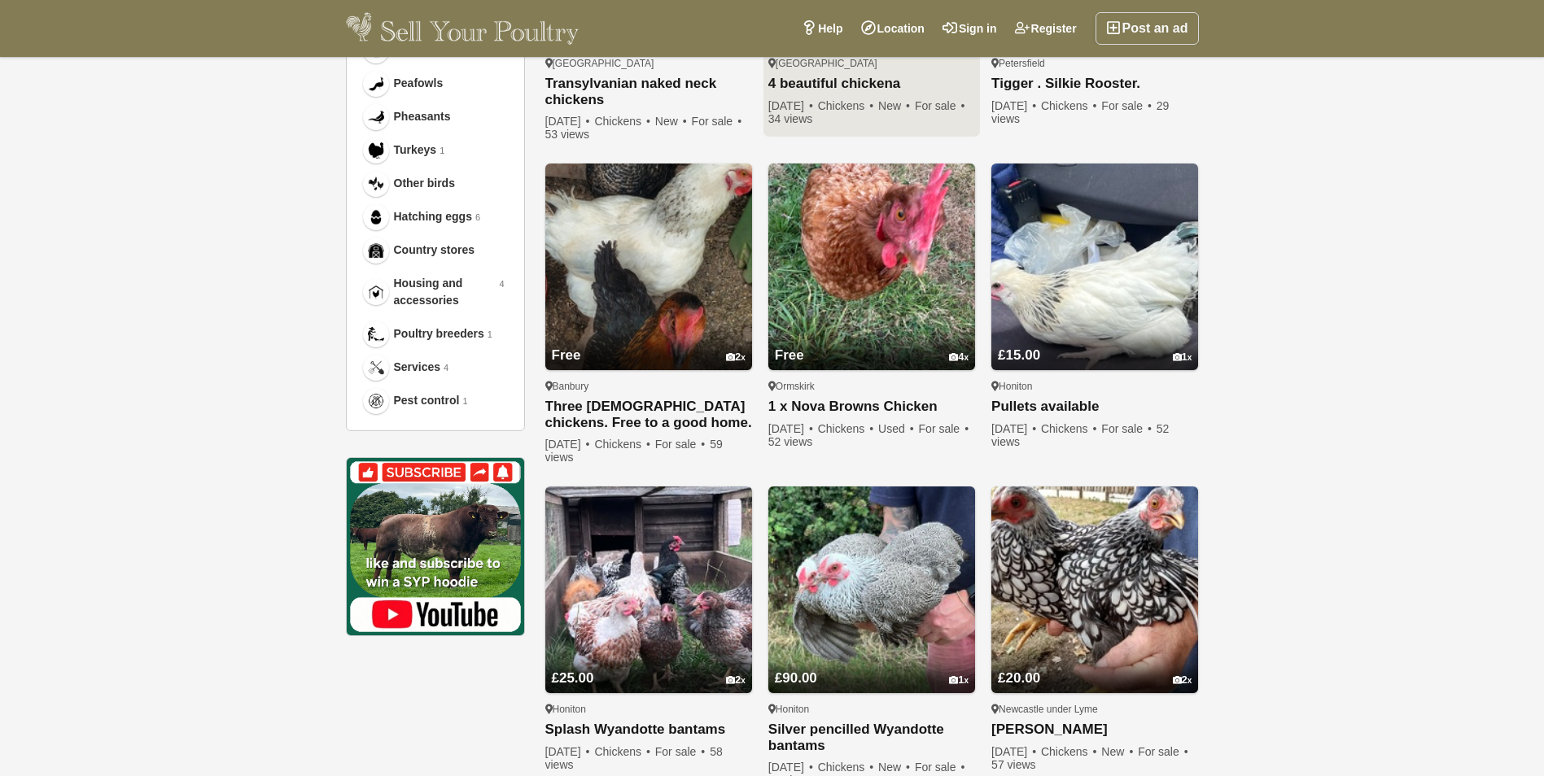
scroll to position [784, 0]
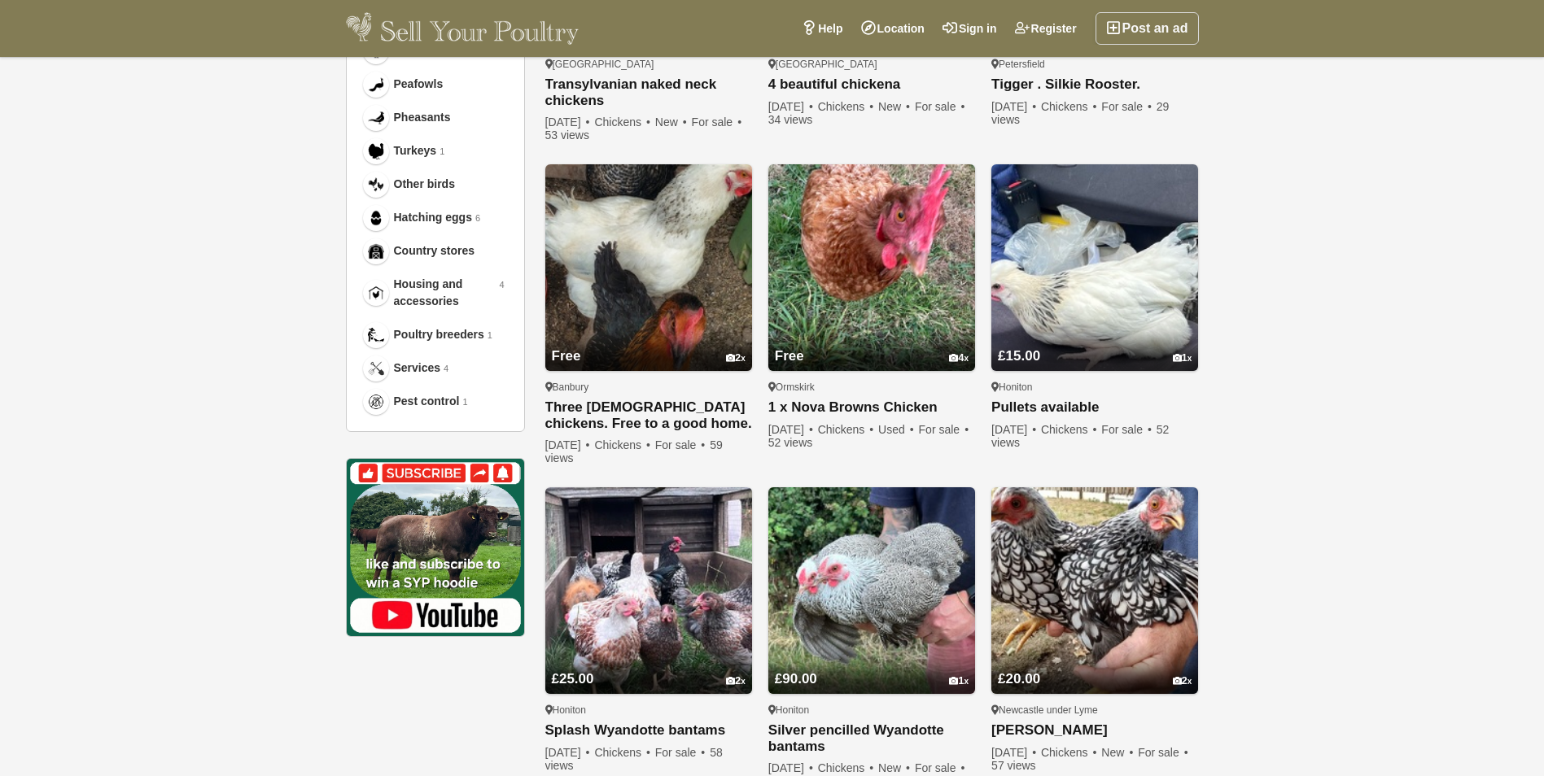
click at [1292, 260] on div at bounding box center [1386, 388] width 317 height 776
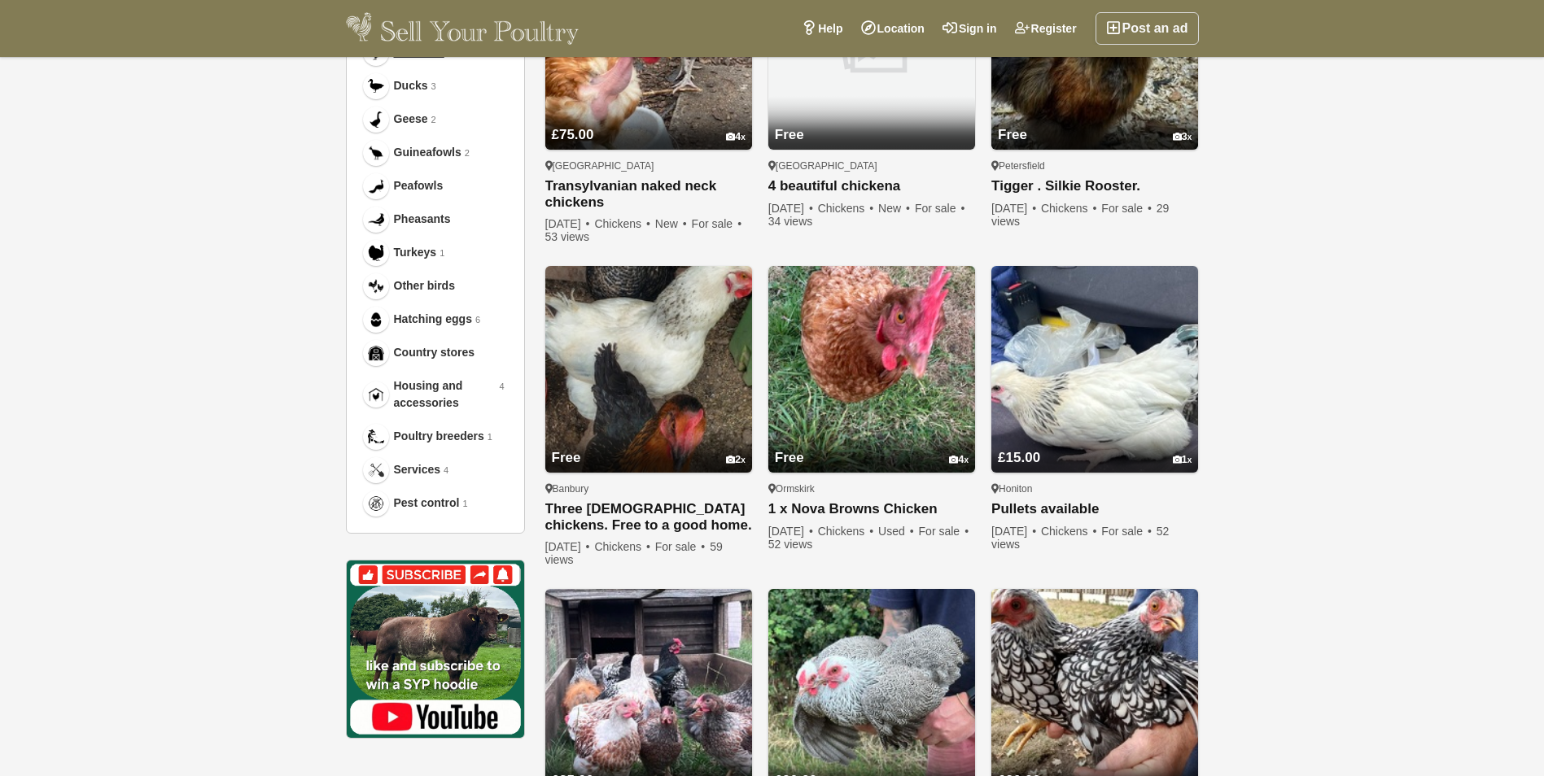
scroll to position [679, 0]
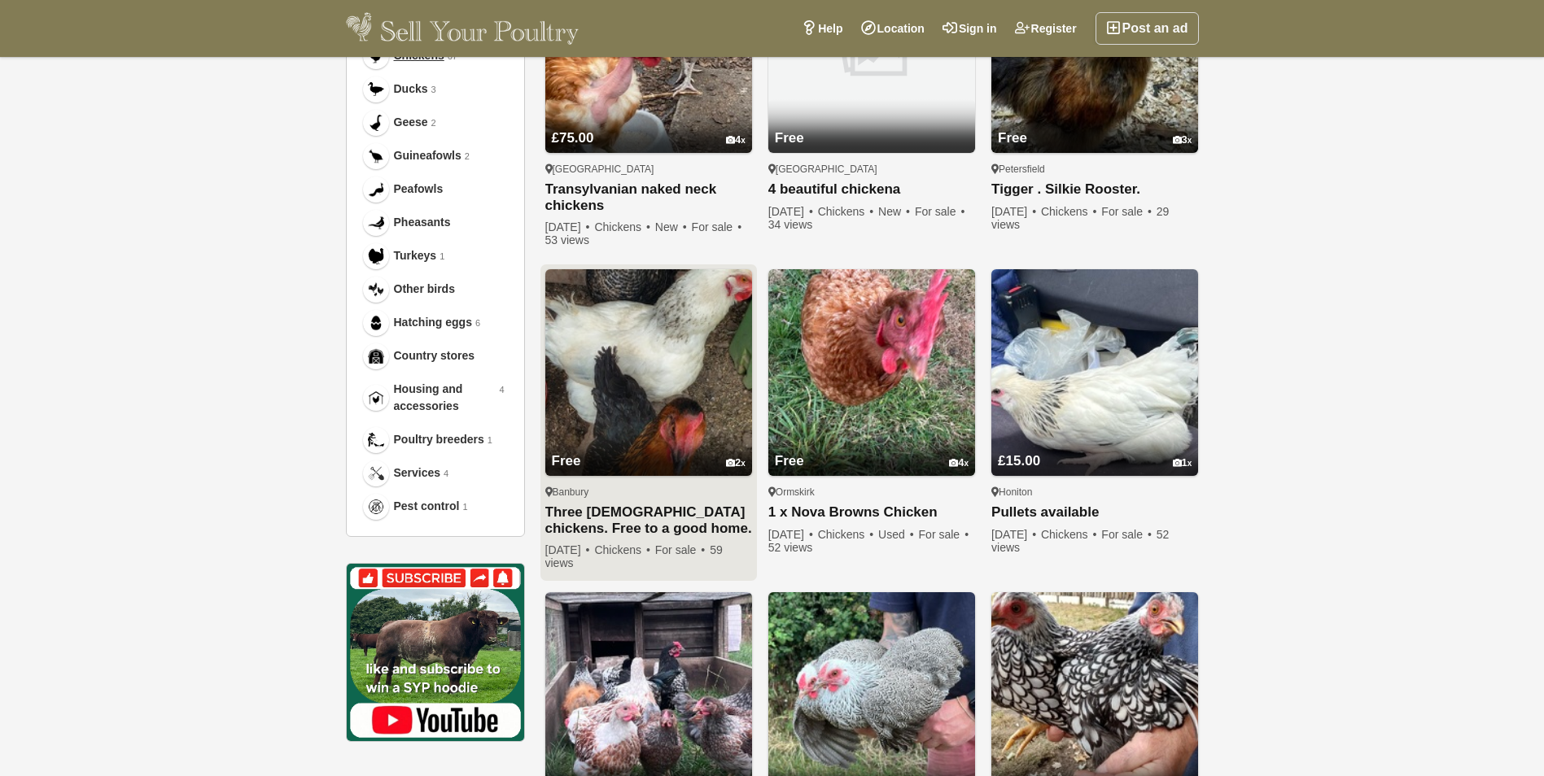
click at [693, 410] on img at bounding box center [648, 372] width 207 height 207
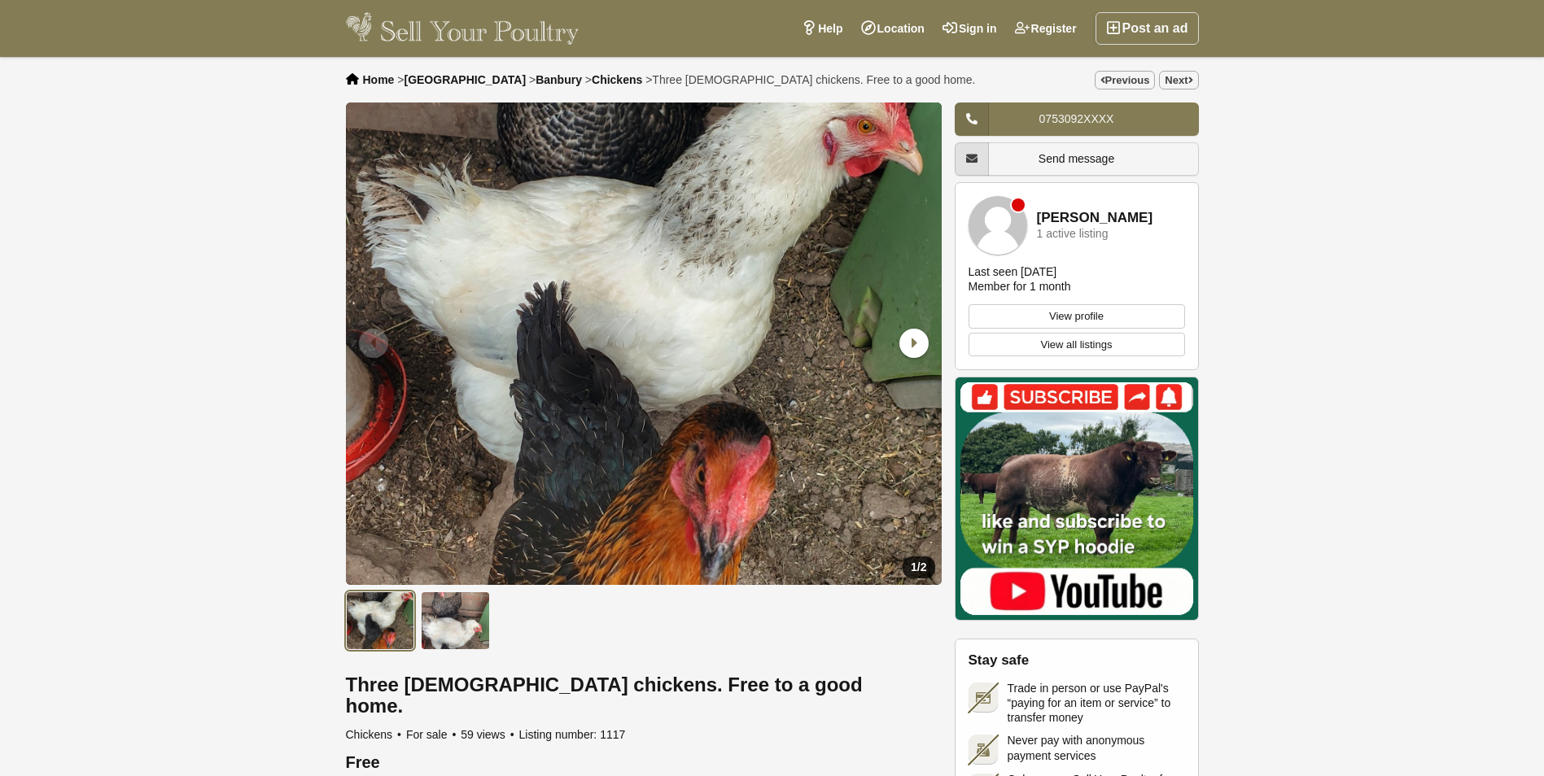
click at [839, 251] on img "1 / 2" at bounding box center [644, 344] width 596 height 483
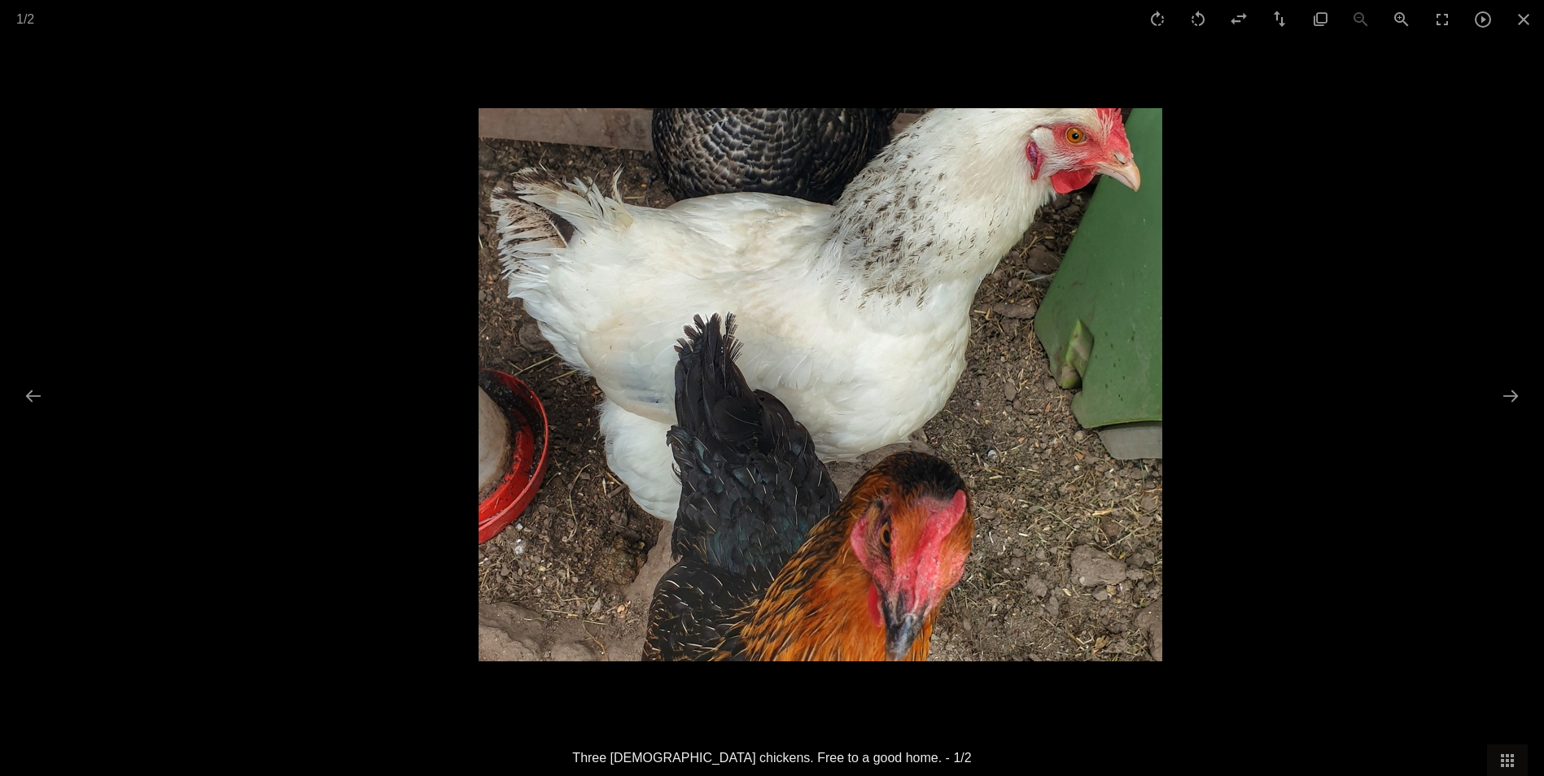
drag, startPoint x: 839, startPoint y: 251, endPoint x: 1128, endPoint y: 363, distance: 309.7
click at [1128, 363] on img at bounding box center [820, 384] width 684 height 553
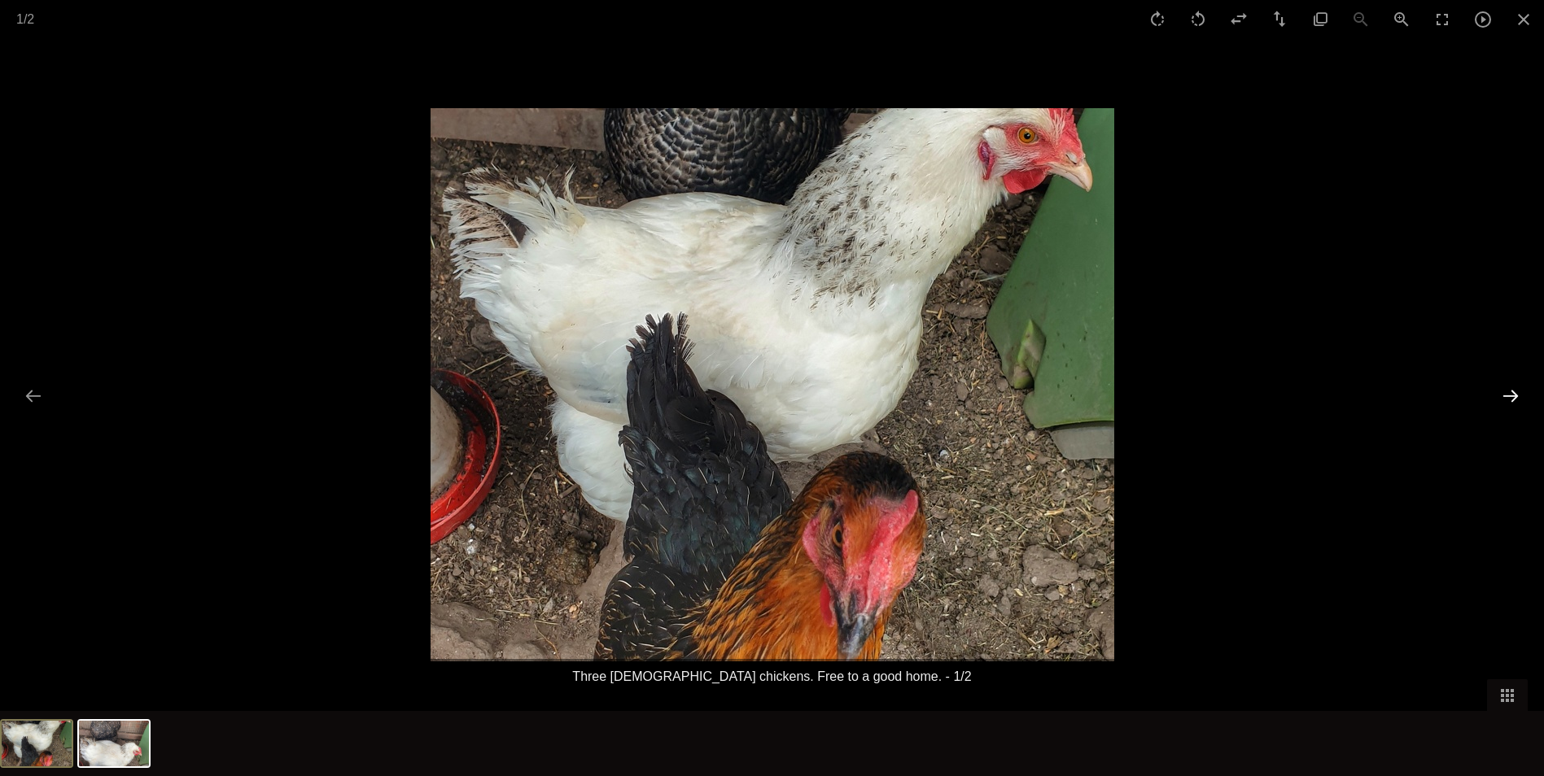
click at [1505, 390] on button "Next slide" at bounding box center [1510, 396] width 34 height 32
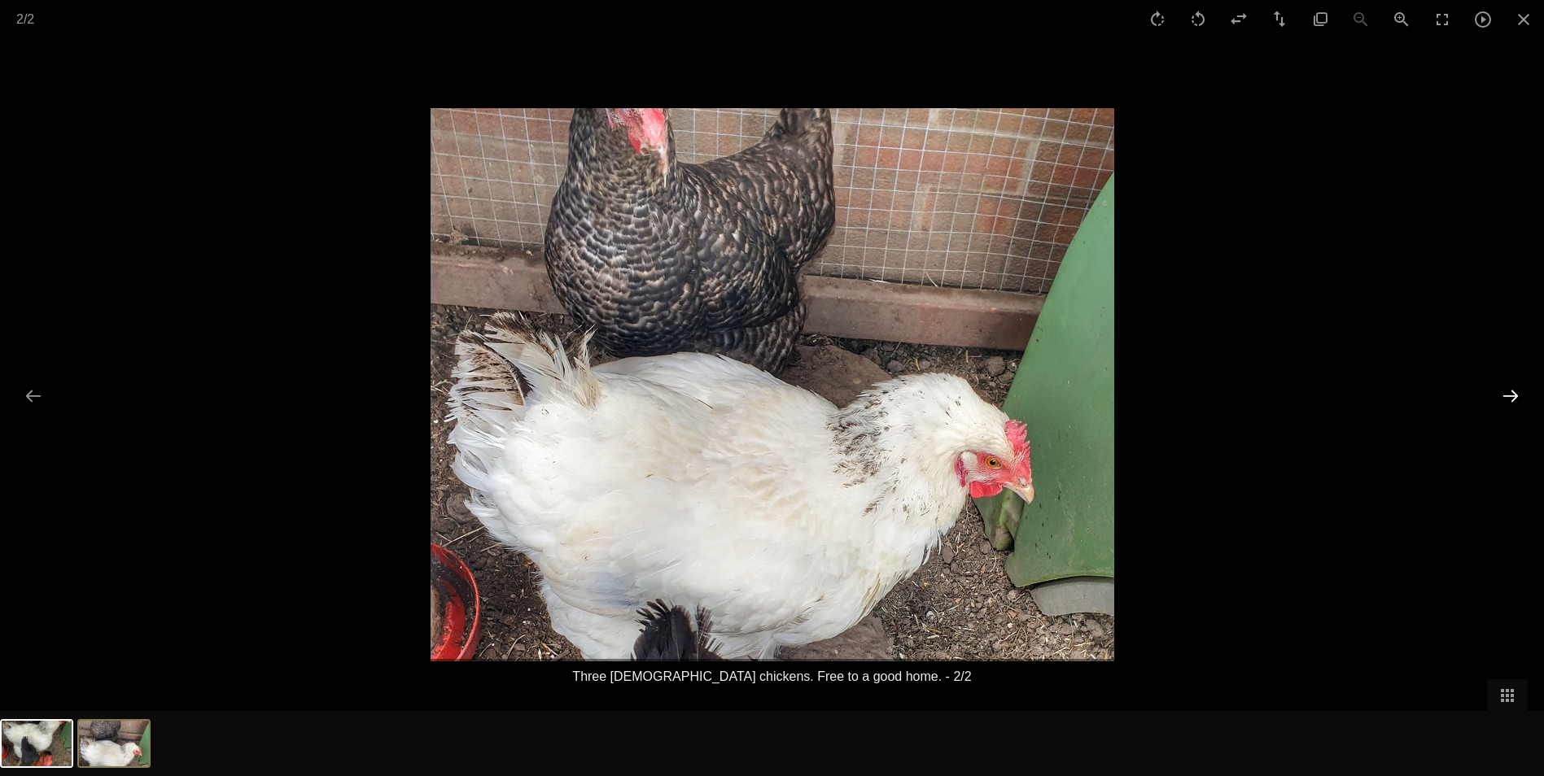
click at [1512, 405] on button "Next slide" at bounding box center [1510, 396] width 34 height 32
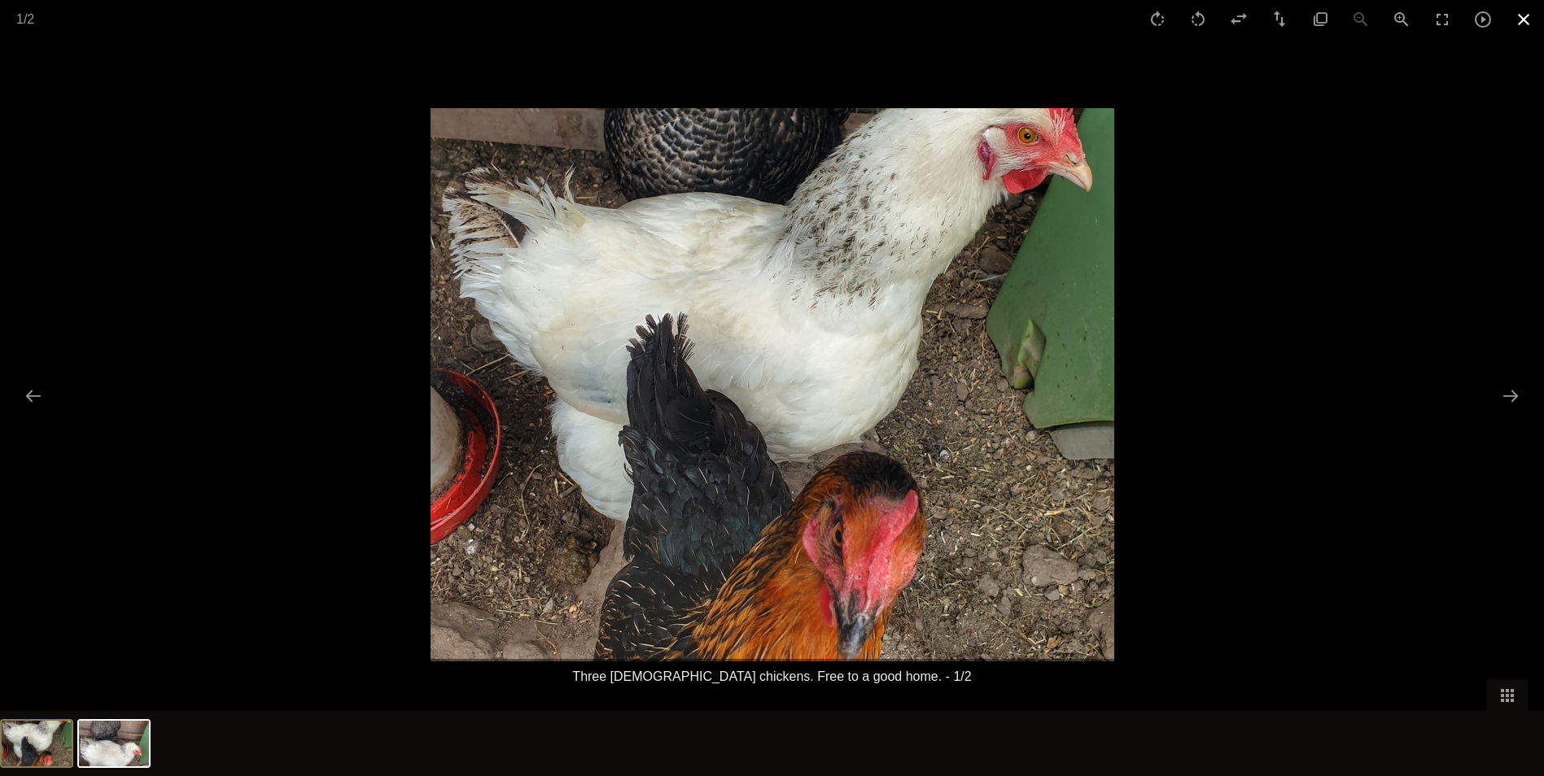
click at [1527, 24] on button "Close gallery" at bounding box center [1523, 19] width 41 height 38
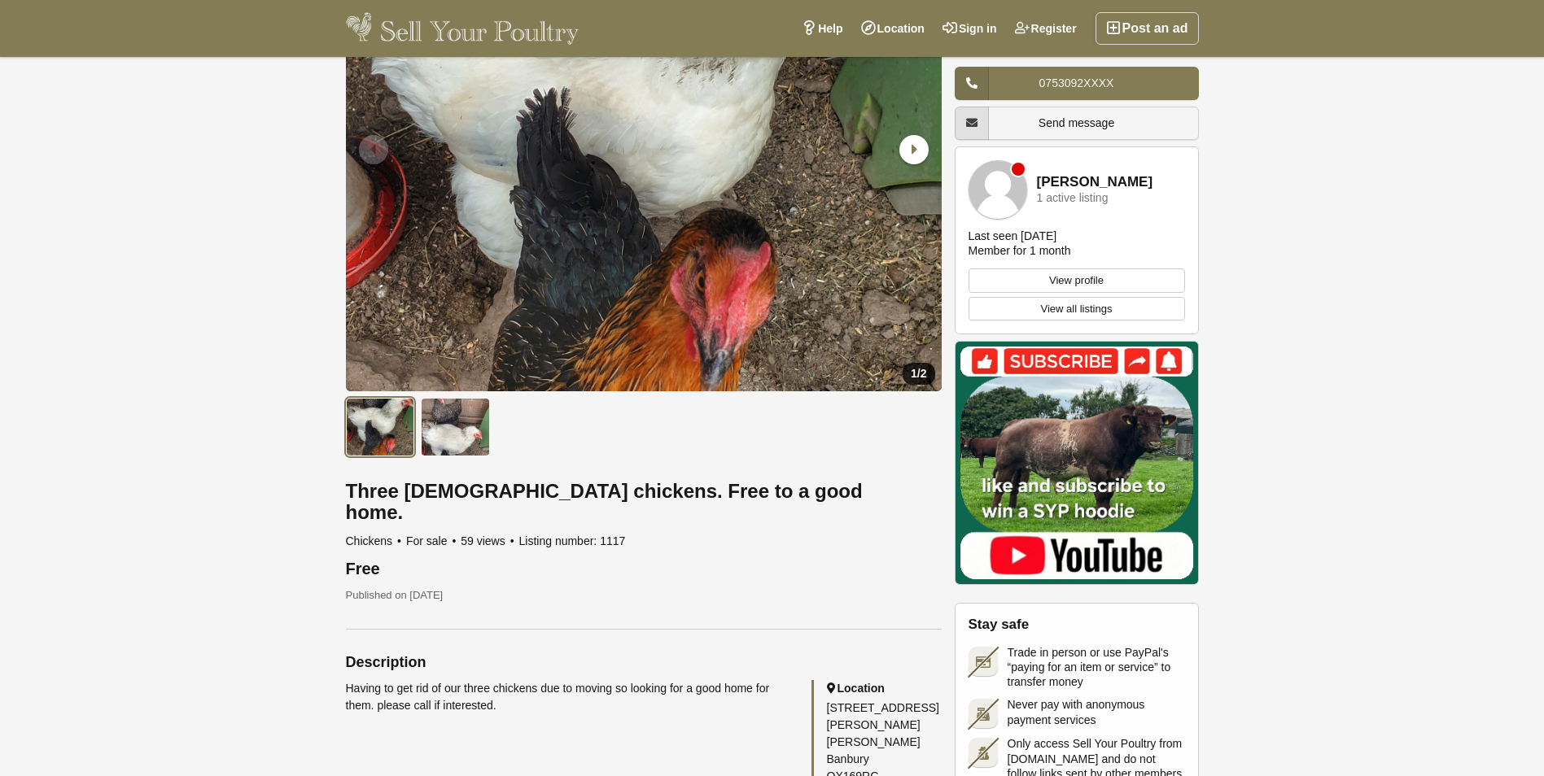
scroll to position [190, 0]
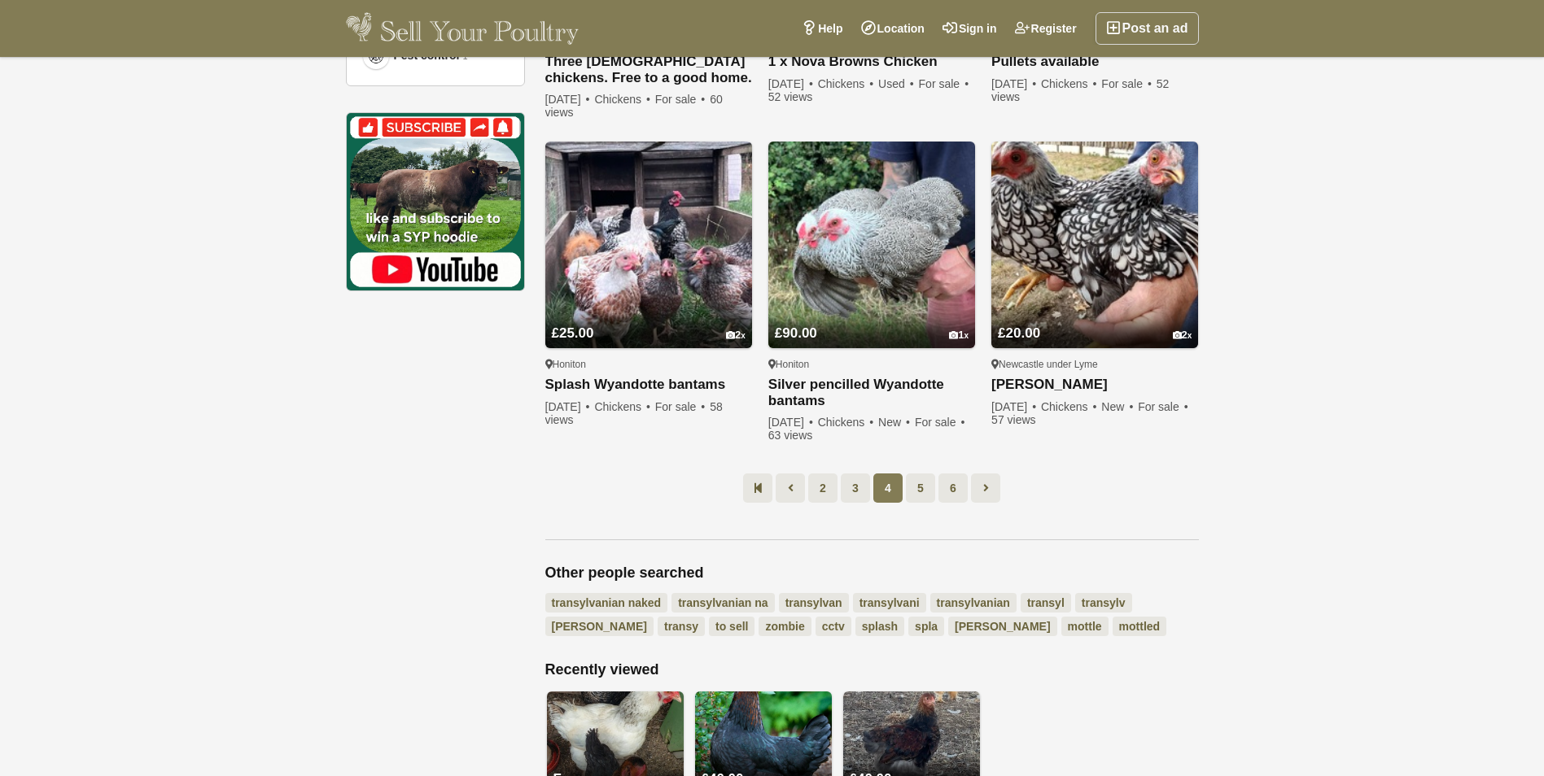
scroll to position [1130, 0]
click at [916, 493] on link "5" at bounding box center [920, 487] width 29 height 29
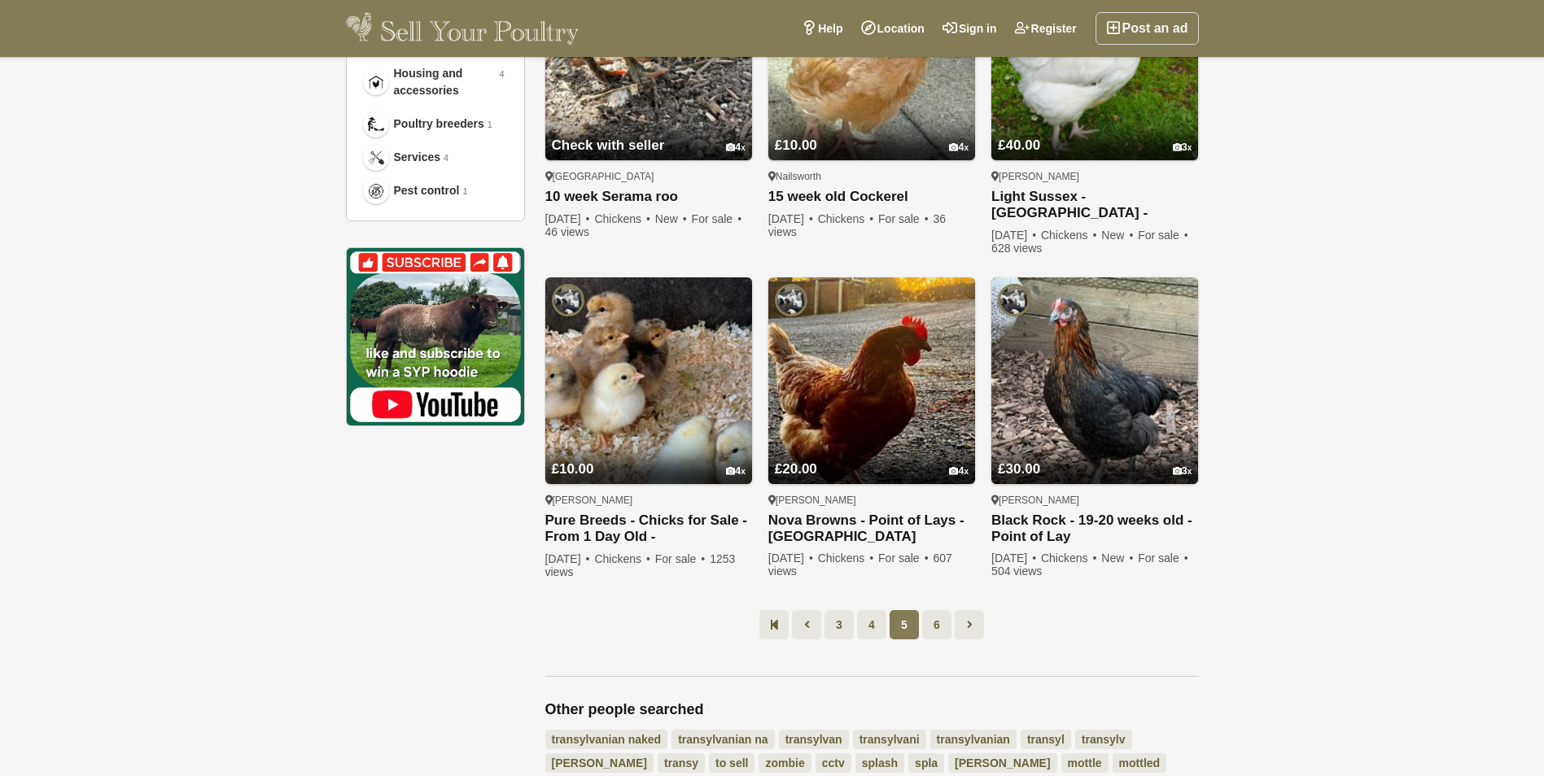
scroll to position [998, 0]
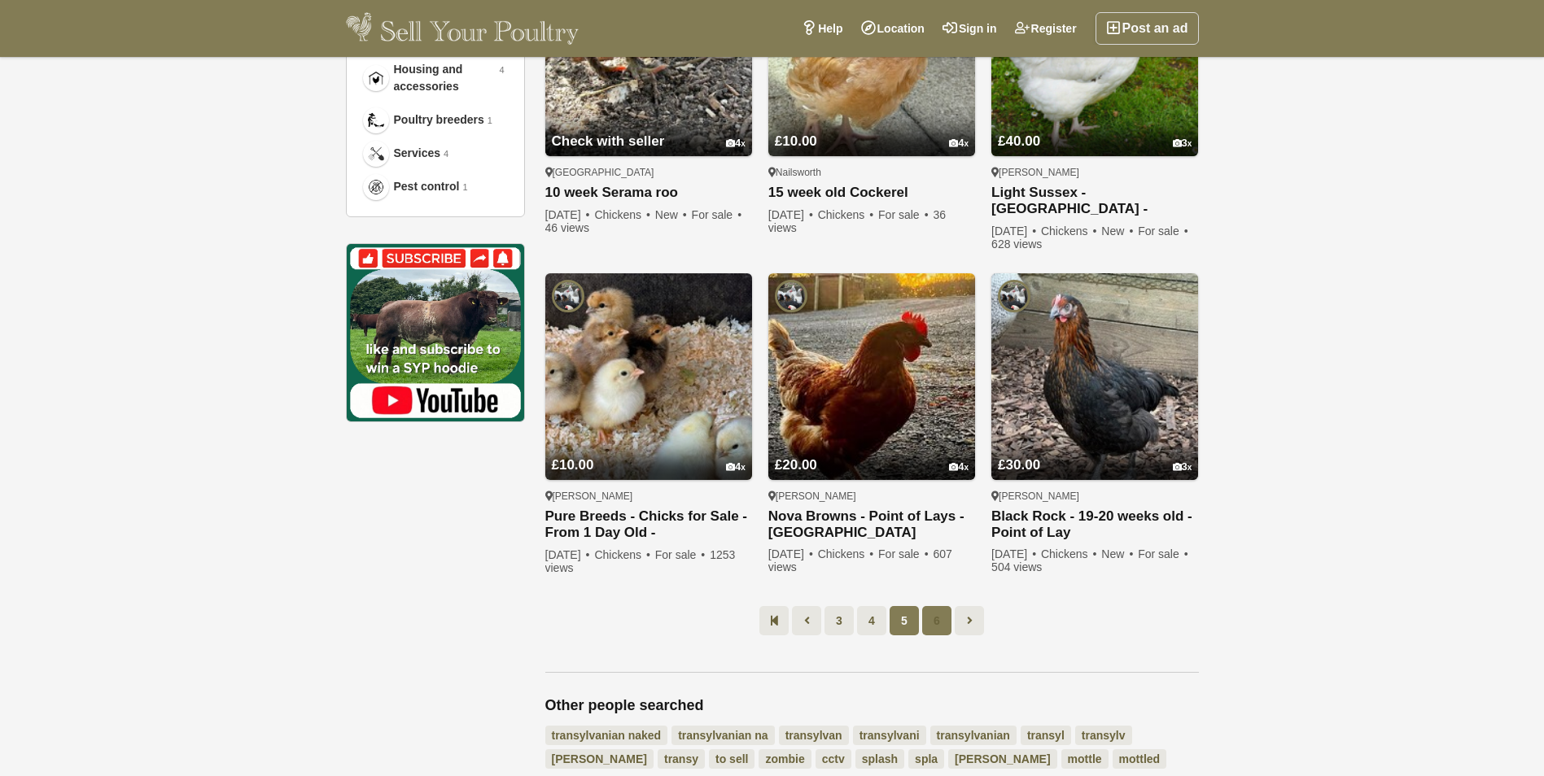
click at [942, 618] on link "6" at bounding box center [936, 620] width 29 height 29
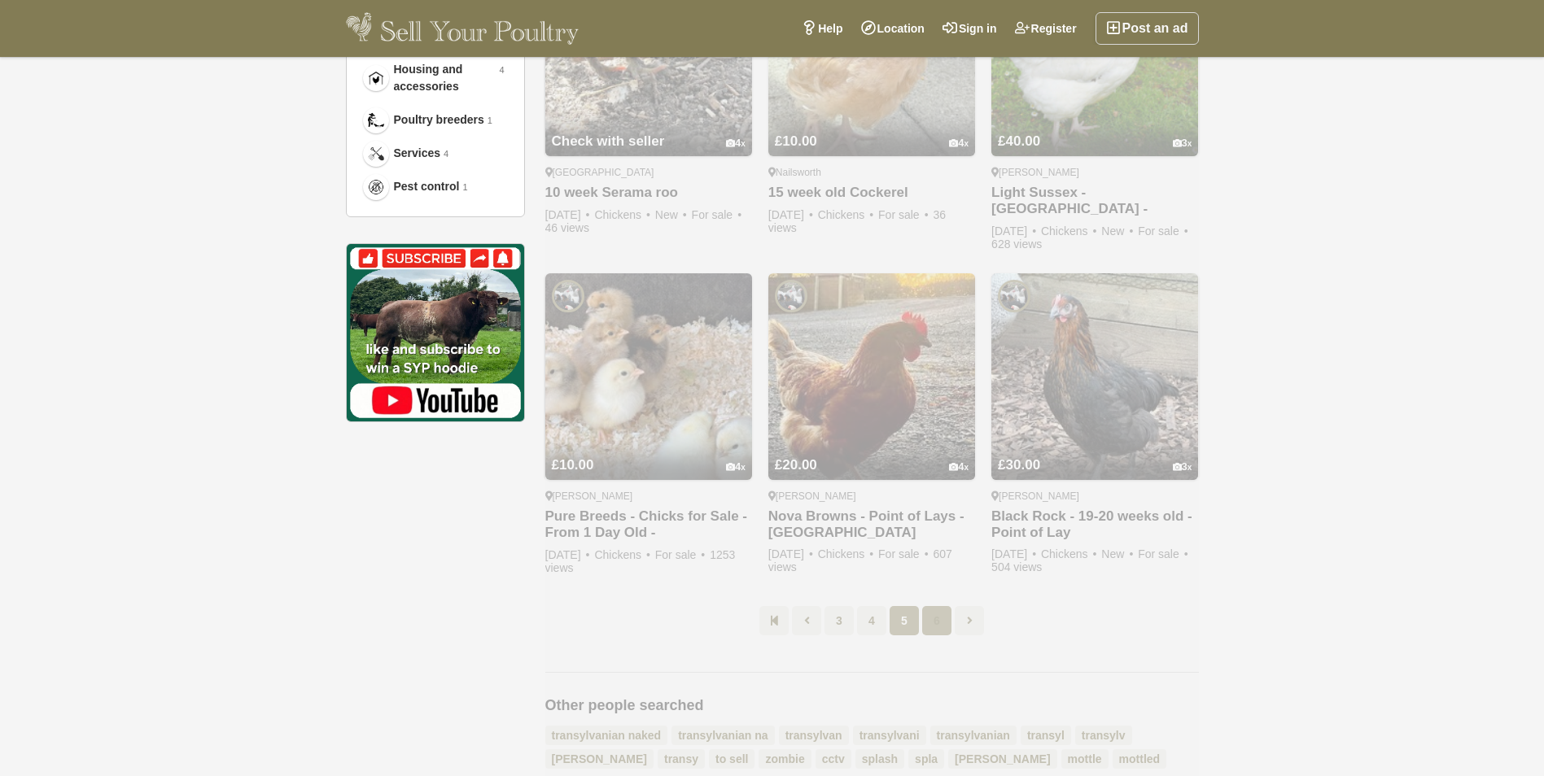
scroll to position [84, 0]
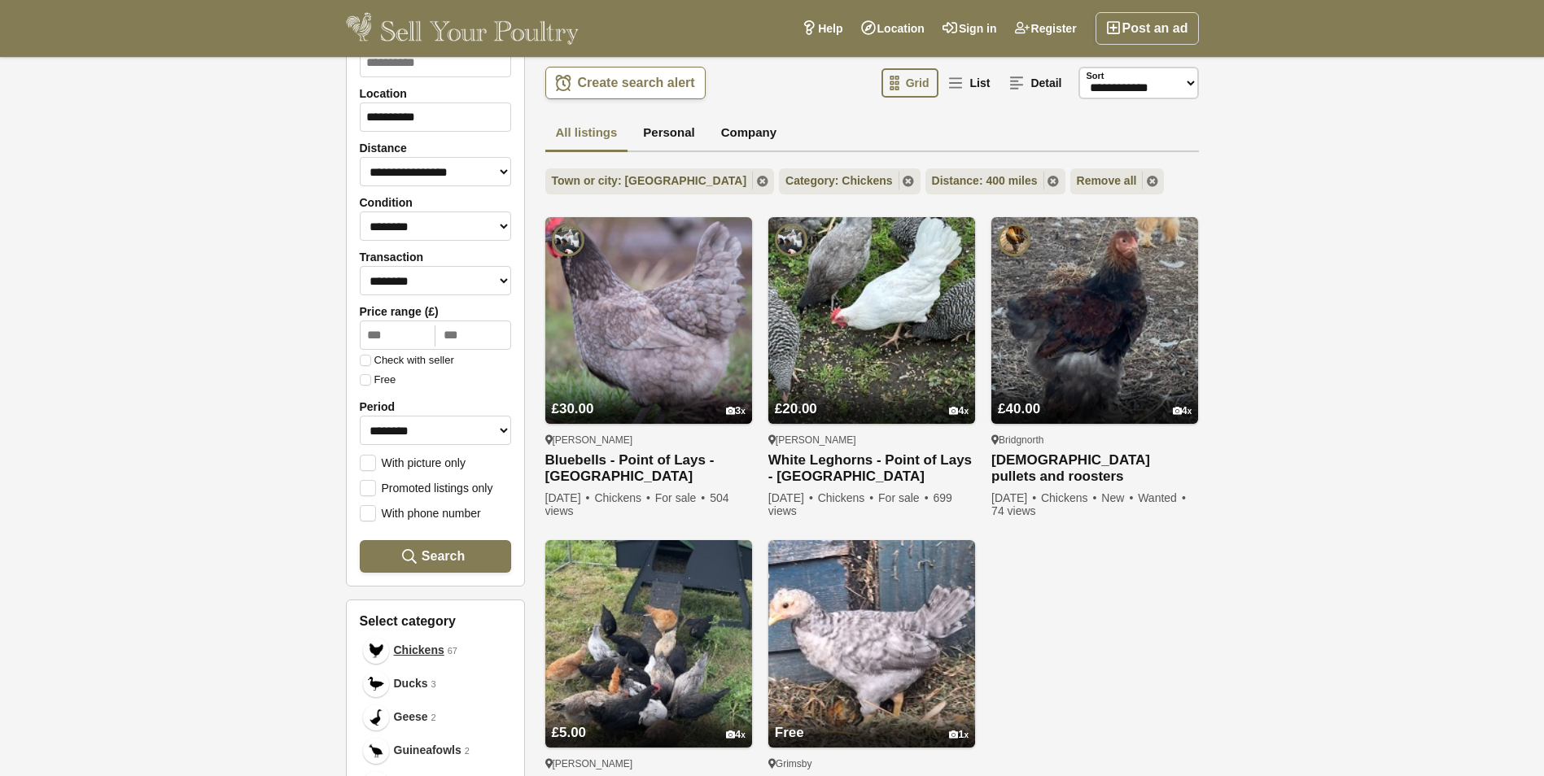
click at [1043, 663] on div "£30.00 3 Preston Bluebells - Point of Lays - Lancashire Bluebells Hybrids - POL…" at bounding box center [872, 536] width 670 height 650
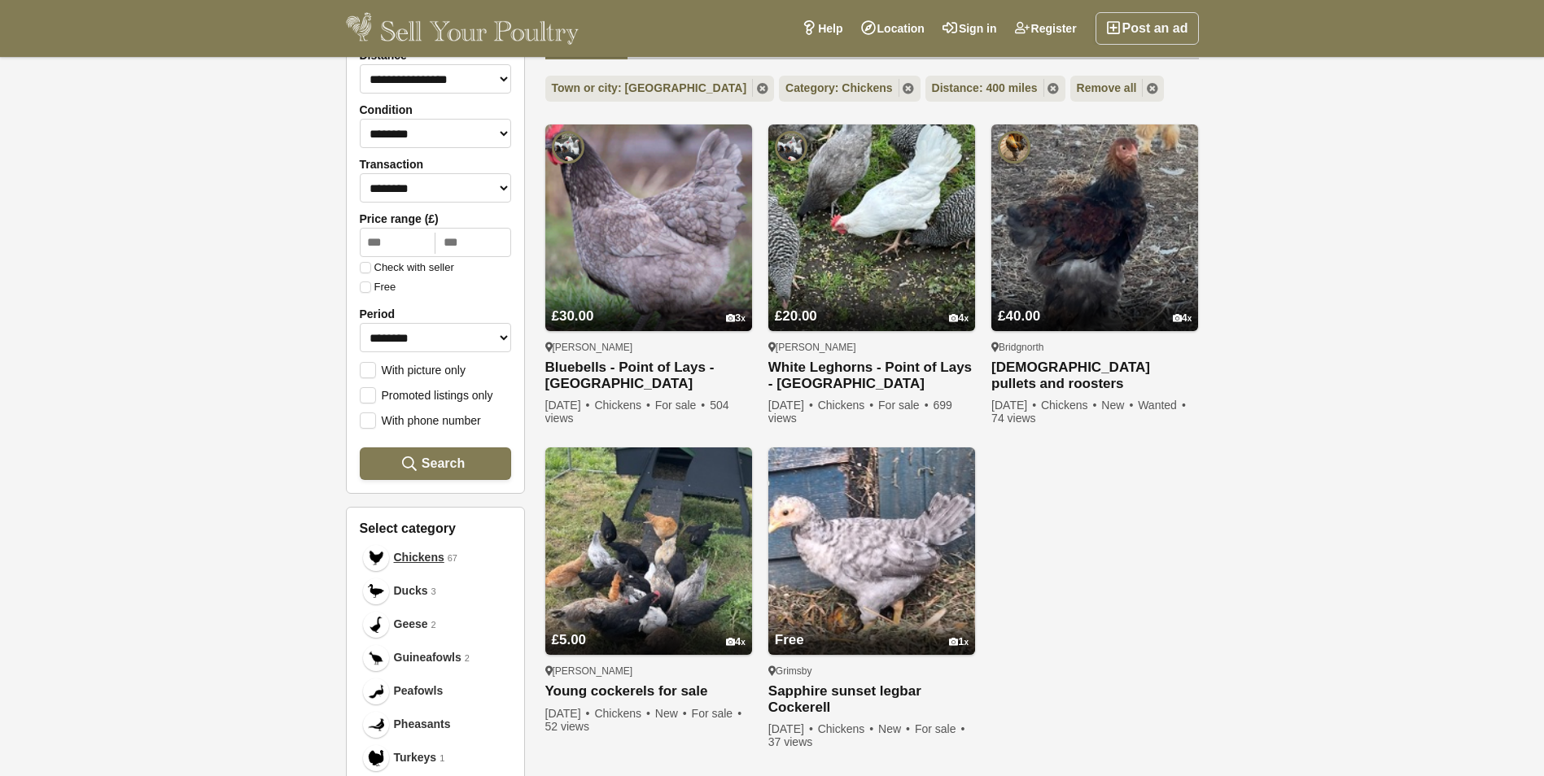
scroll to position [178, 0]
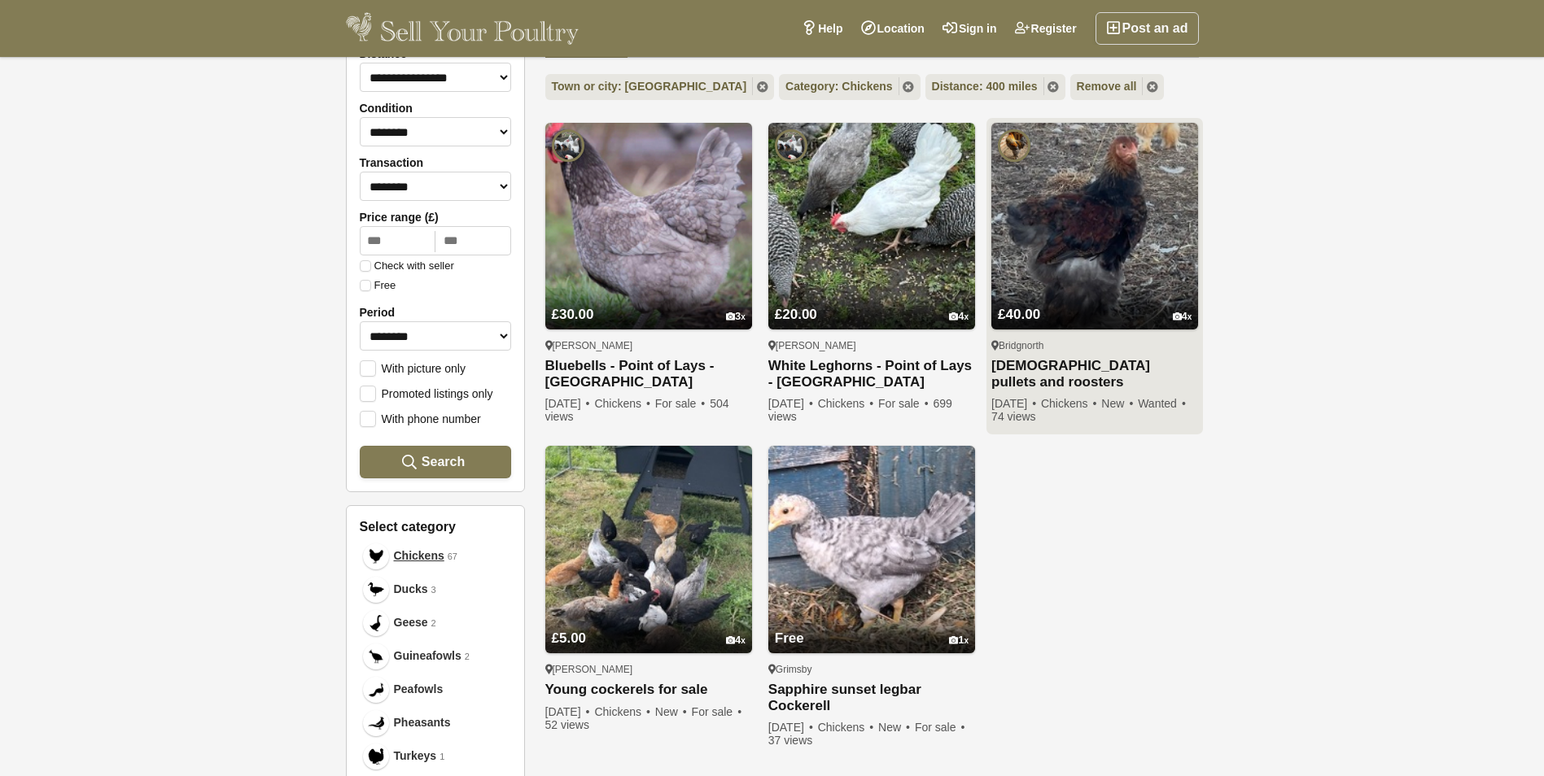
click at [1103, 247] on img at bounding box center [1094, 226] width 207 height 207
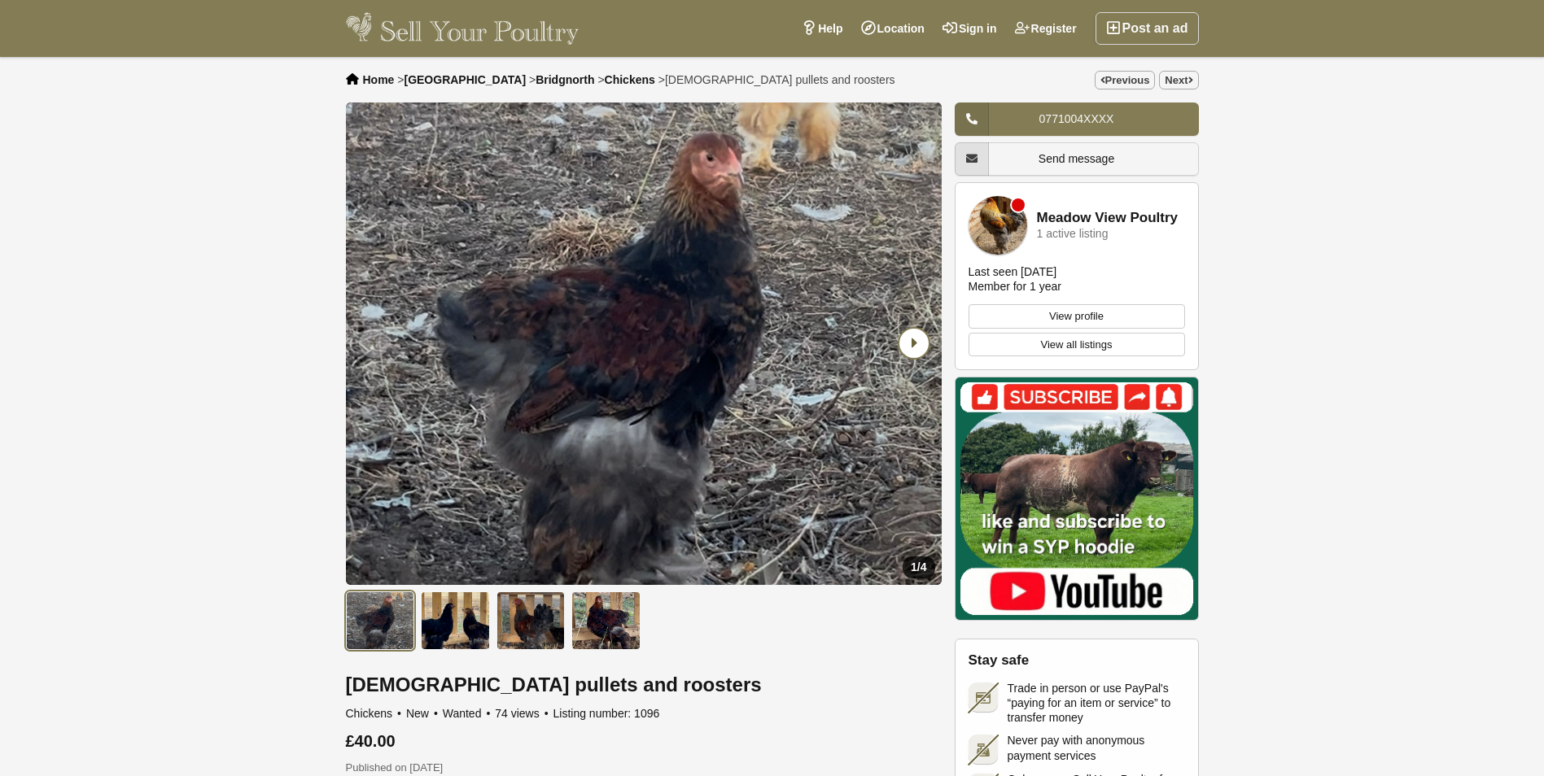
click at [909, 344] on icon "Next slide" at bounding box center [913, 343] width 29 height 29
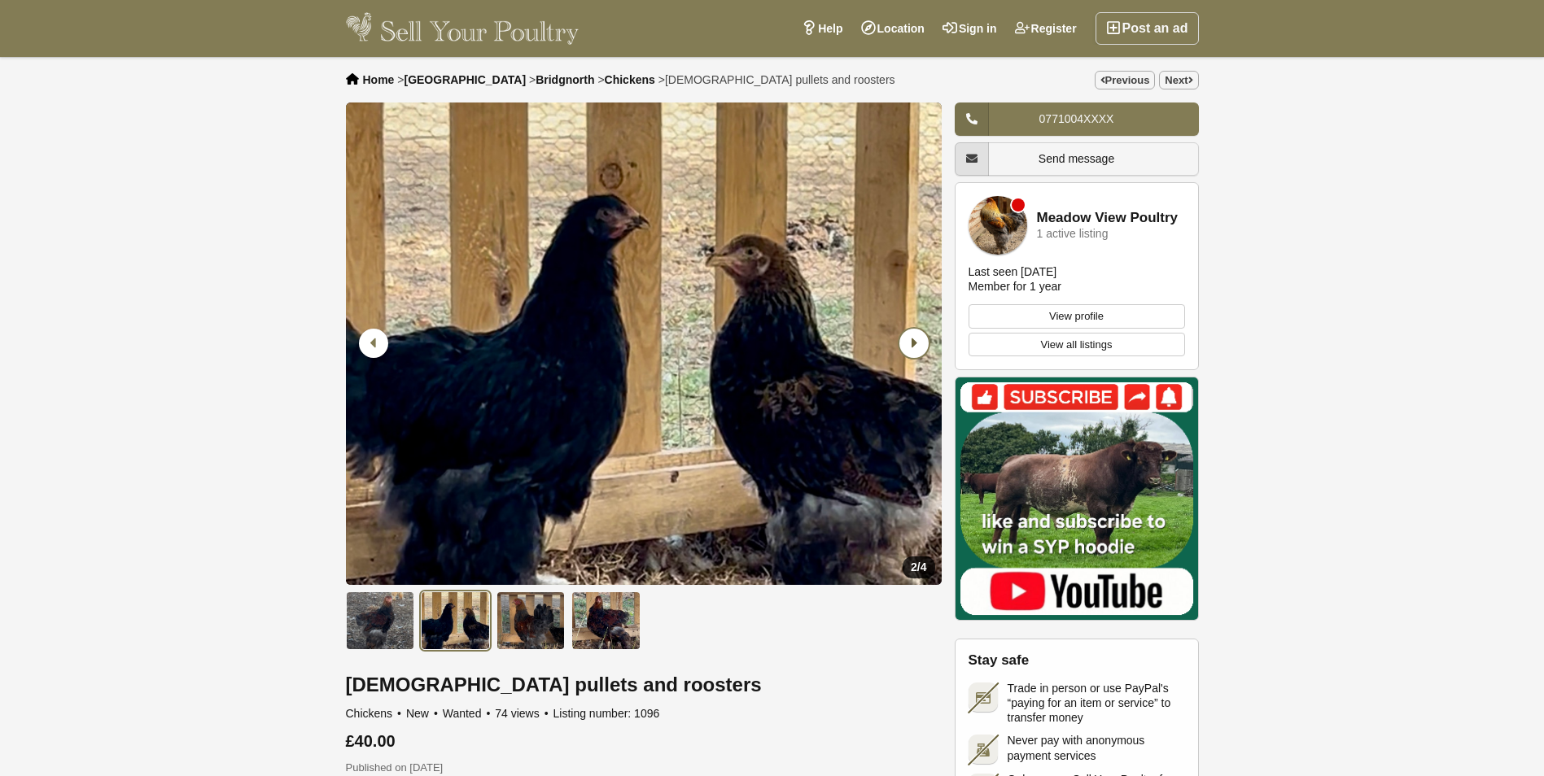
click at [909, 344] on icon "Next slide" at bounding box center [913, 343] width 29 height 29
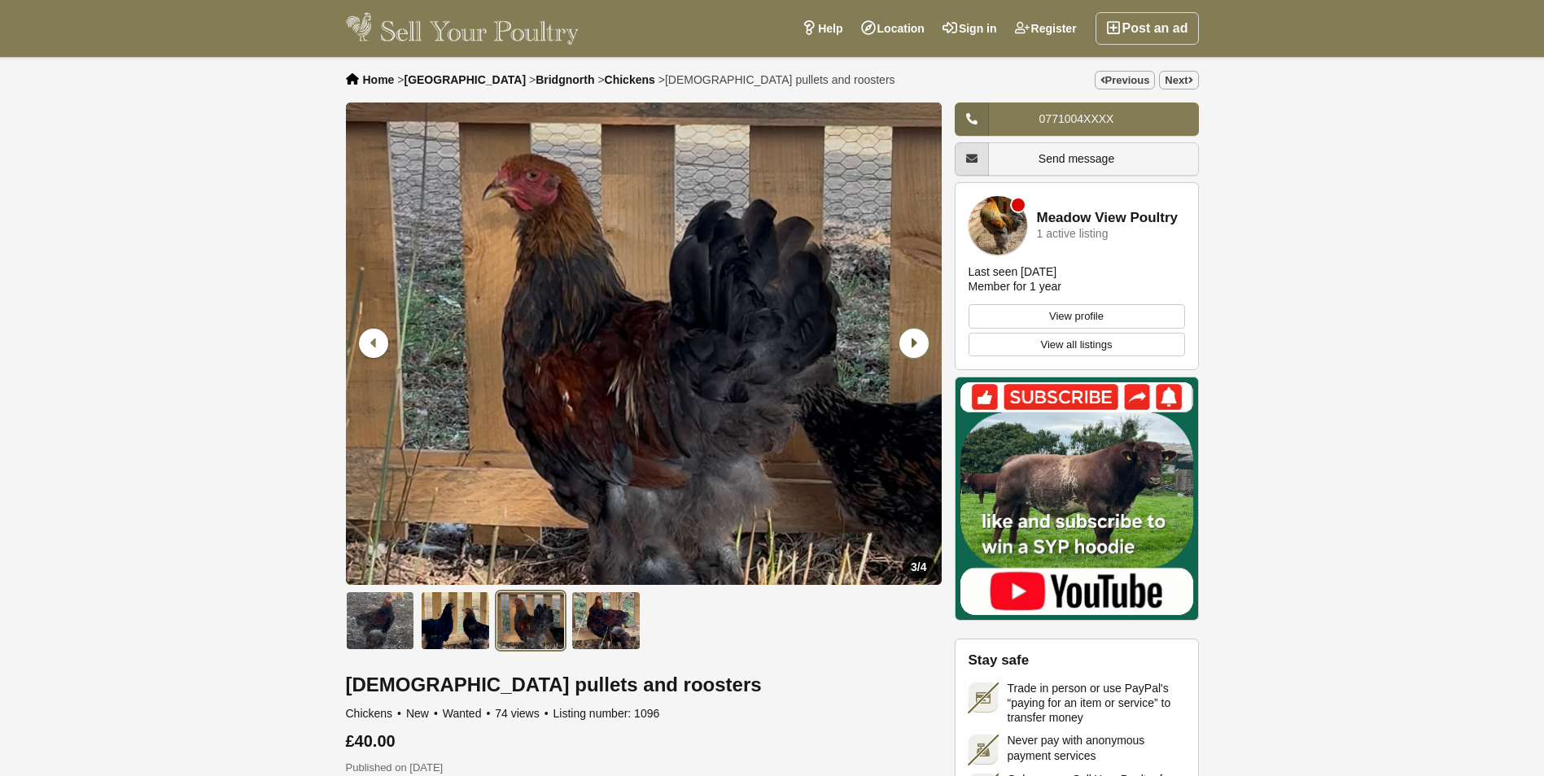
click at [909, 344] on icon "Next slide" at bounding box center [913, 343] width 29 height 29
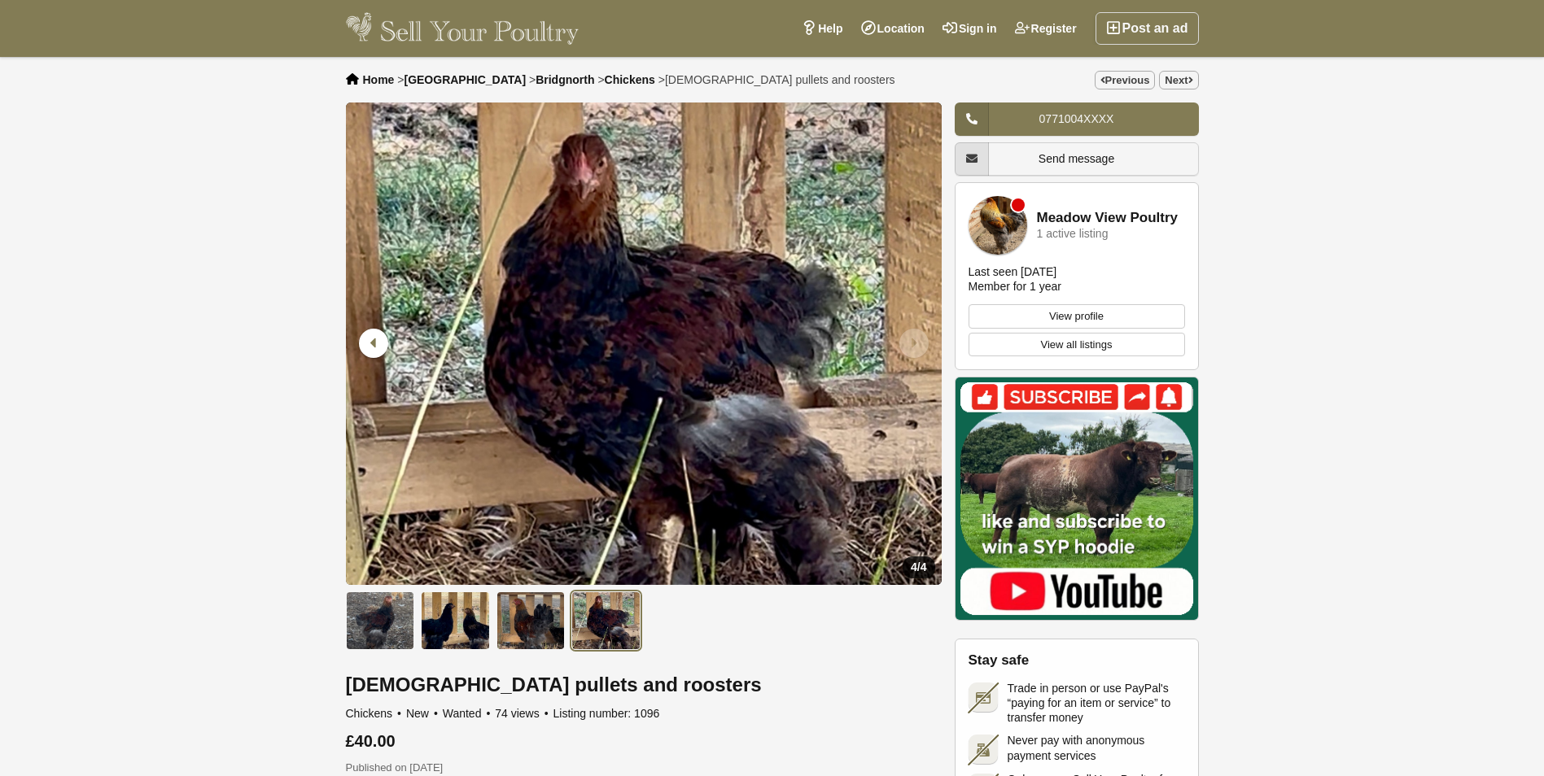
click at [838, 662] on div "4 / 4" at bounding box center [644, 386] width 596 height 567
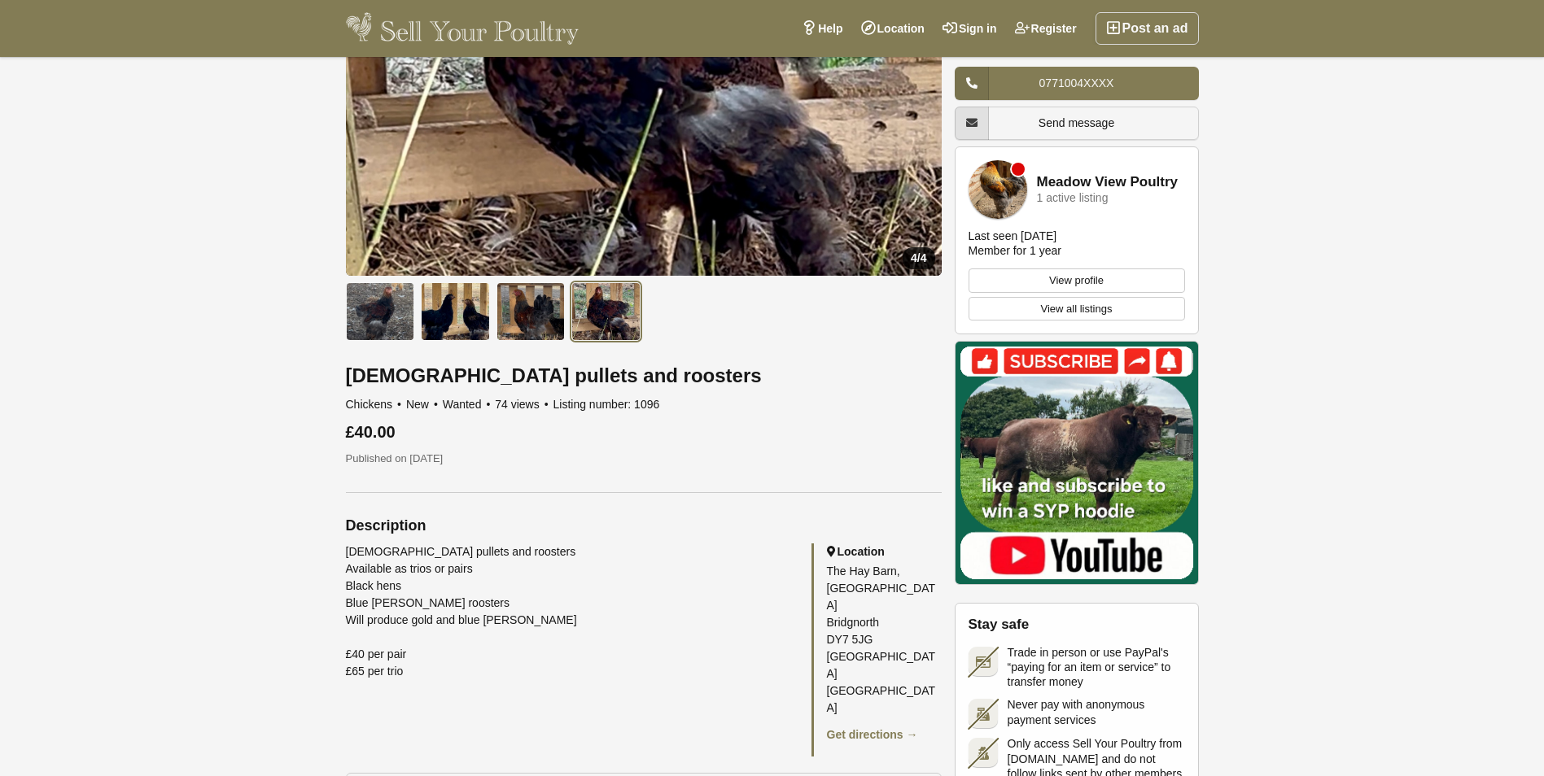
scroll to position [310, 0]
click at [1108, 178] on link "Meadow View Poultry" at bounding box center [1108, 182] width 142 height 15
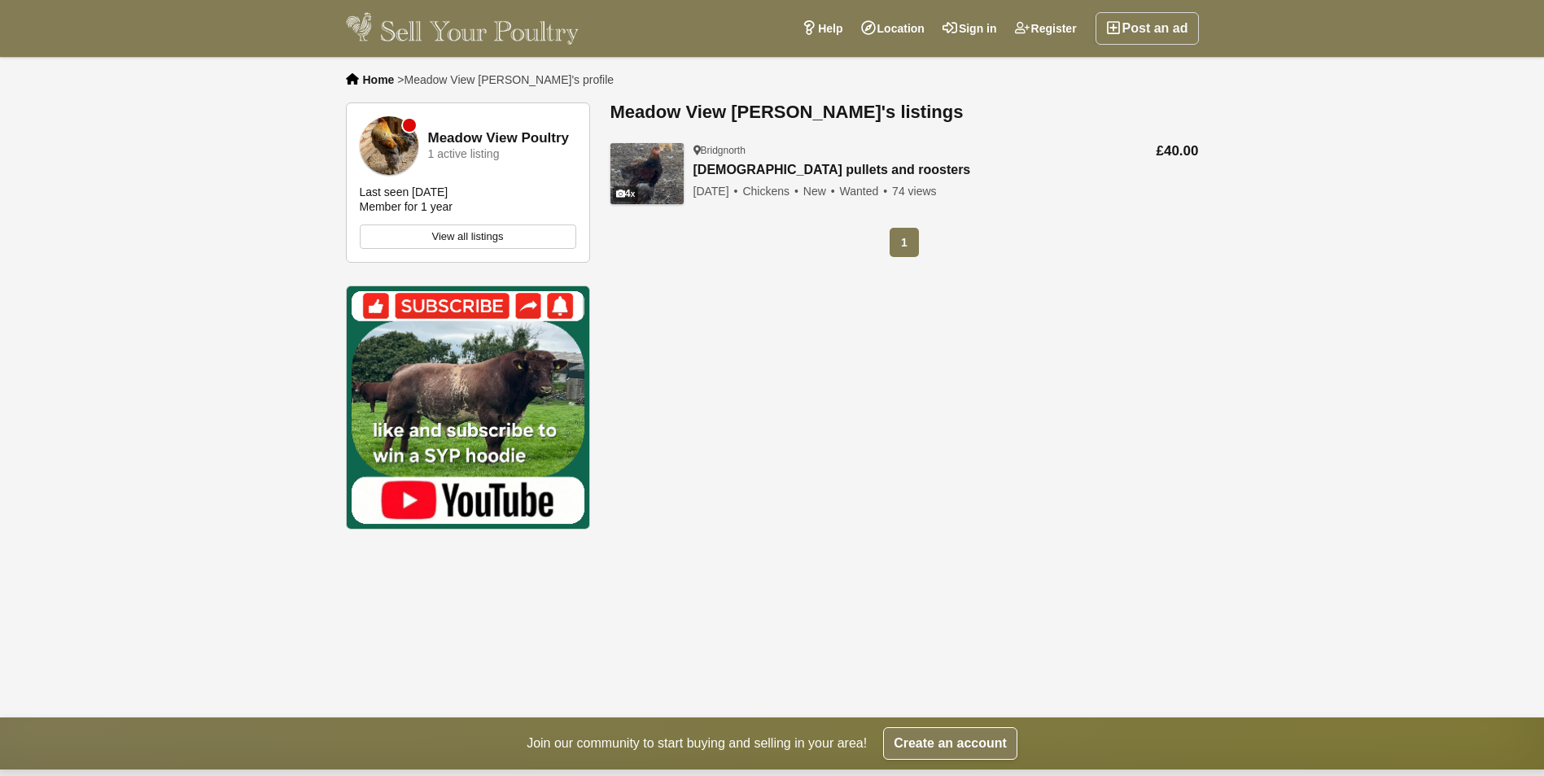
click at [389, 152] on img at bounding box center [389, 145] width 59 height 59
